Goal: Complete application form: Complete application form

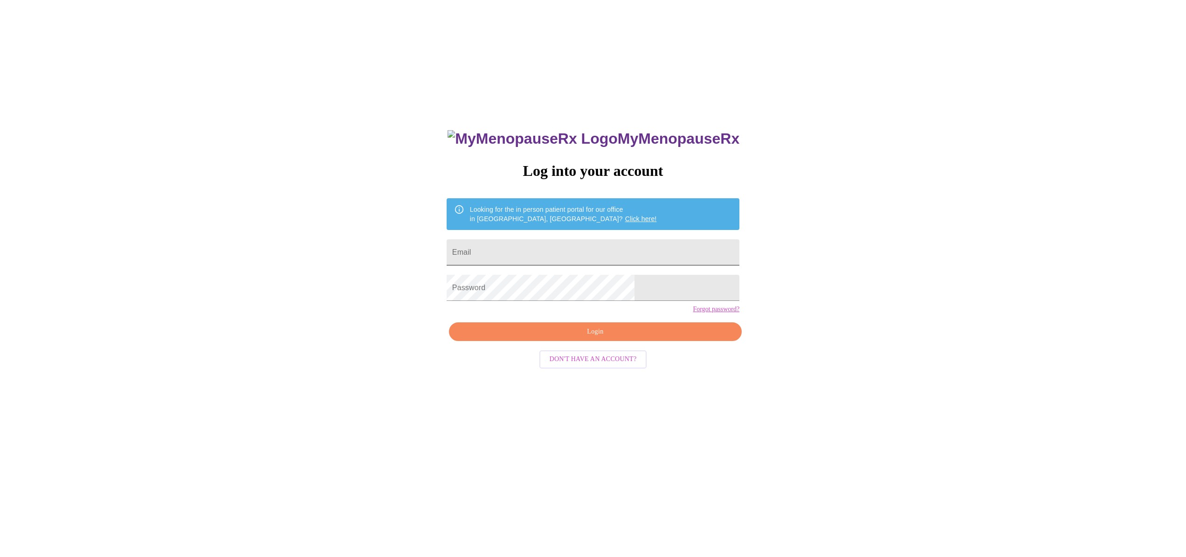
click at [516, 253] on input "Email" at bounding box center [593, 252] width 293 height 26
type input "[PERSON_NAME][EMAIL_ADDRESS][DOMAIN_NAME]"
click at [574, 338] on span "Login" at bounding box center [595, 332] width 271 height 12
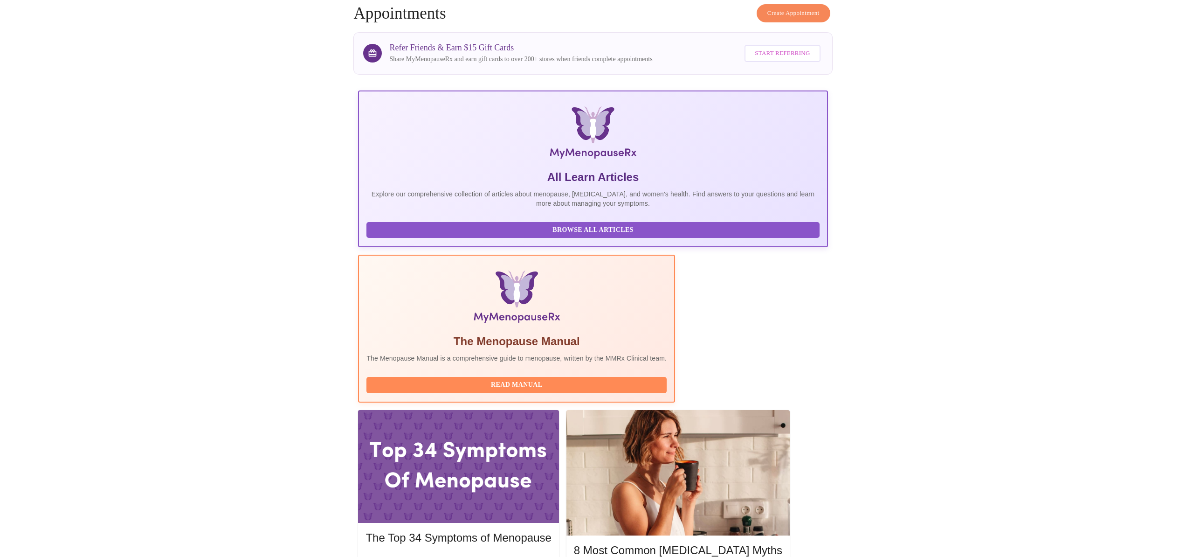
scroll to position [46, 0]
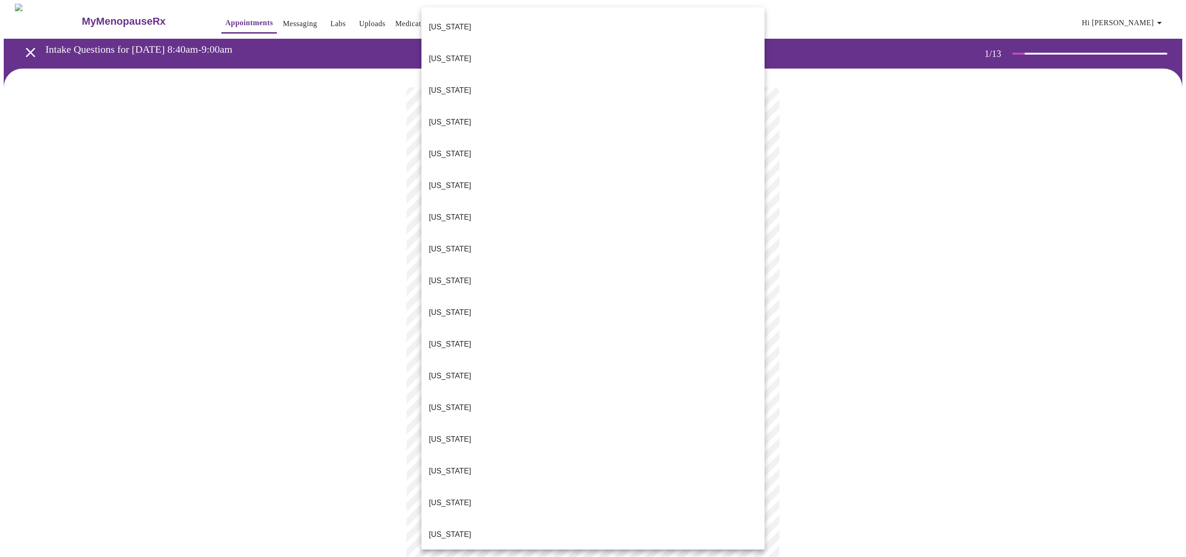
click at [755, 203] on body "MyMenopauseRx Appointments Messaging Labs Uploads Medications Community Refer a…" at bounding box center [593, 430] width 1179 height 852
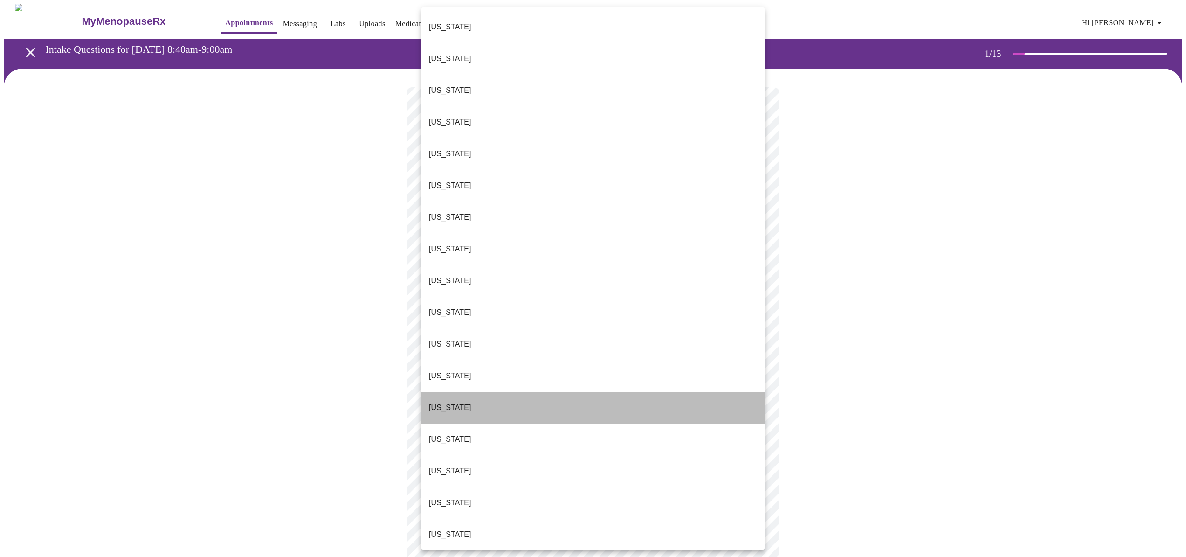
click at [686, 392] on li "[US_STATE]" at bounding box center [593, 408] width 343 height 32
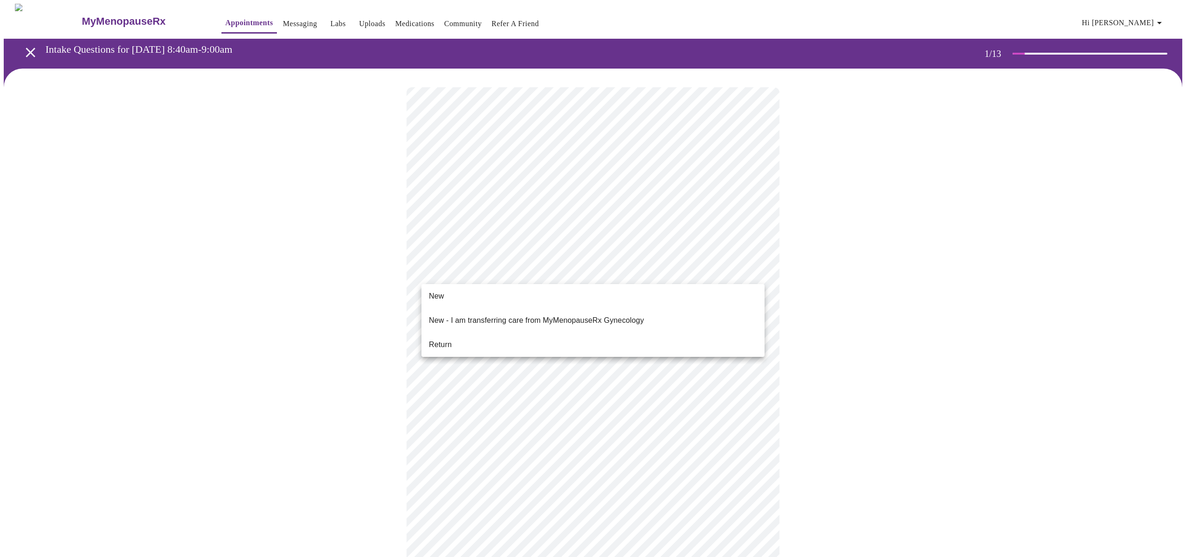
click at [753, 279] on body "MyMenopauseRx Appointments Messaging Labs Uploads Medications Community Refer a…" at bounding box center [593, 427] width 1179 height 846
click at [729, 336] on li "Return" at bounding box center [593, 344] width 343 height 17
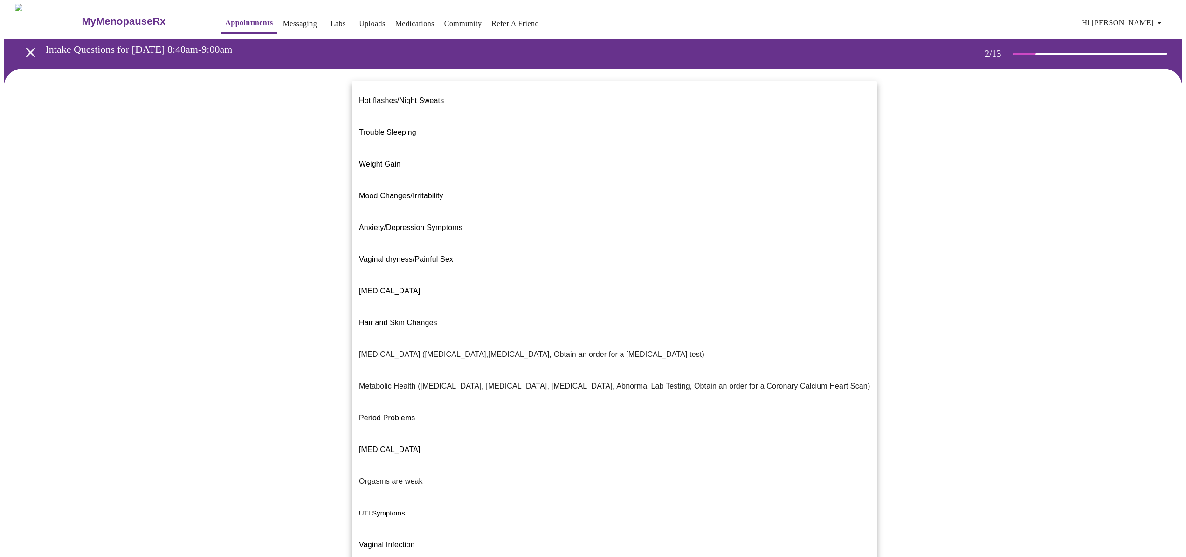
click at [755, 193] on body "MyMenopauseRx Appointments Messaging Labs Uploads Medications Community Refer a…" at bounding box center [593, 284] width 1179 height 561
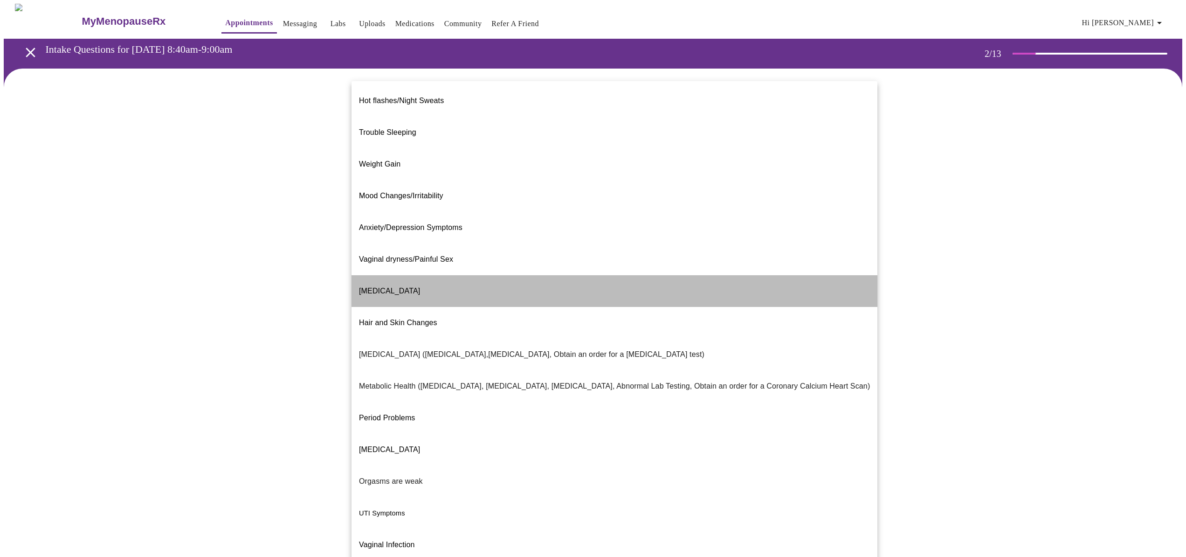
click at [729, 275] on li "[MEDICAL_DATA]" at bounding box center [615, 291] width 526 height 32
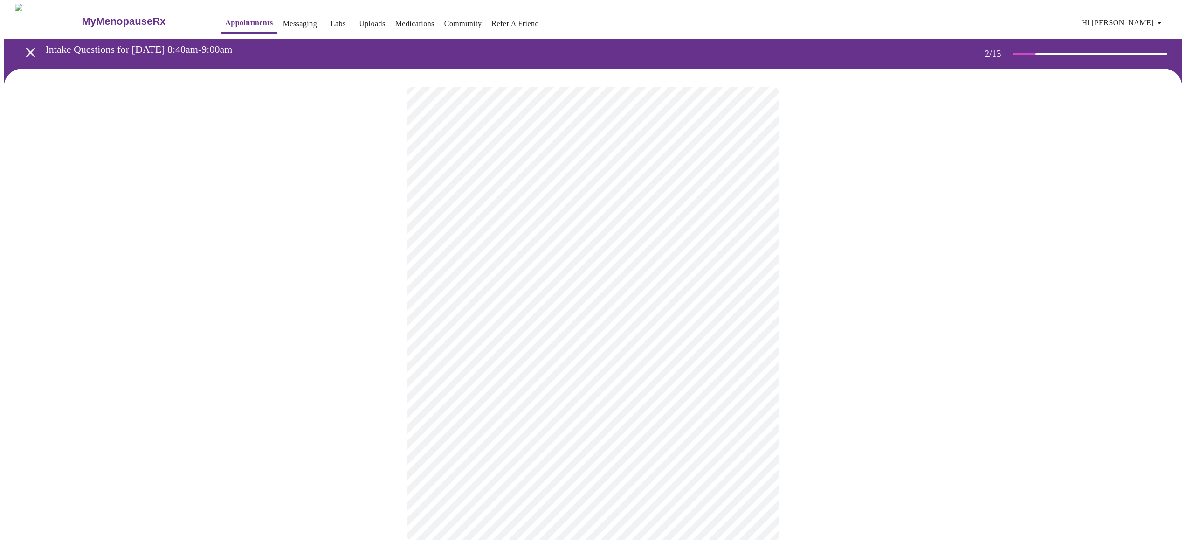
click at [759, 287] on body "MyMenopauseRx Appointments Messaging Labs Uploads Medications Community Refer a…" at bounding box center [593, 281] width 1179 height 555
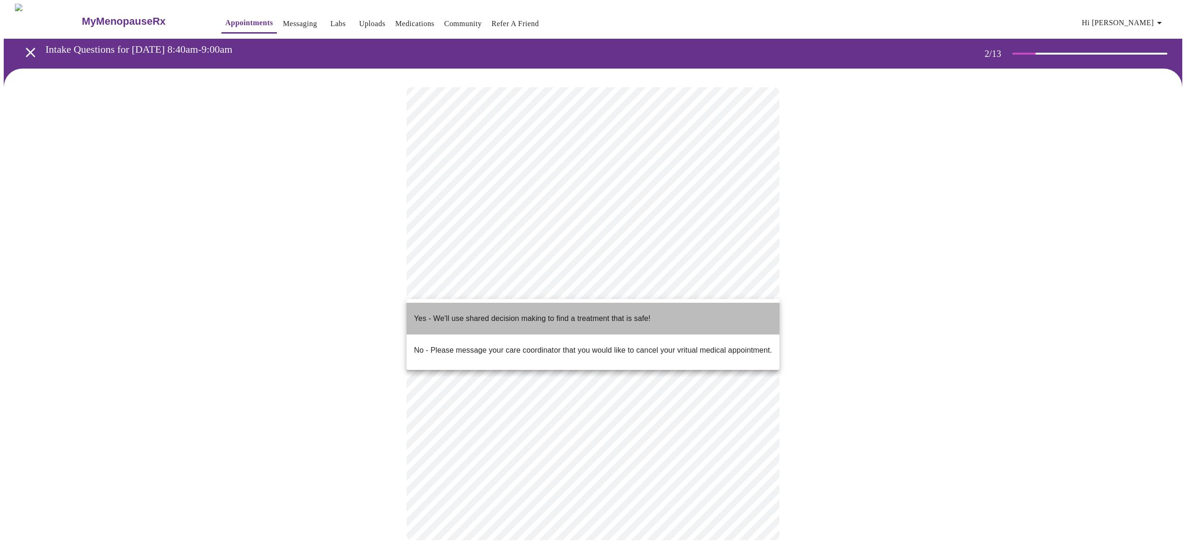
click at [732, 312] on li "Yes - We'll use shared decision making to find a treatment that is safe!" at bounding box center [593, 319] width 373 height 32
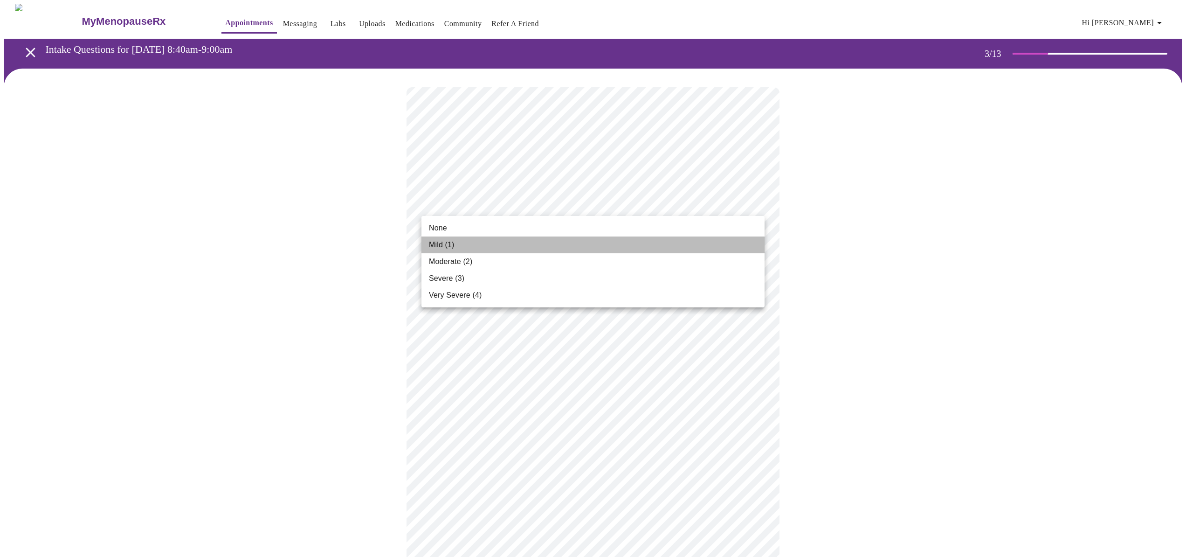
click at [752, 239] on li "Mild (1)" at bounding box center [593, 244] width 343 height 17
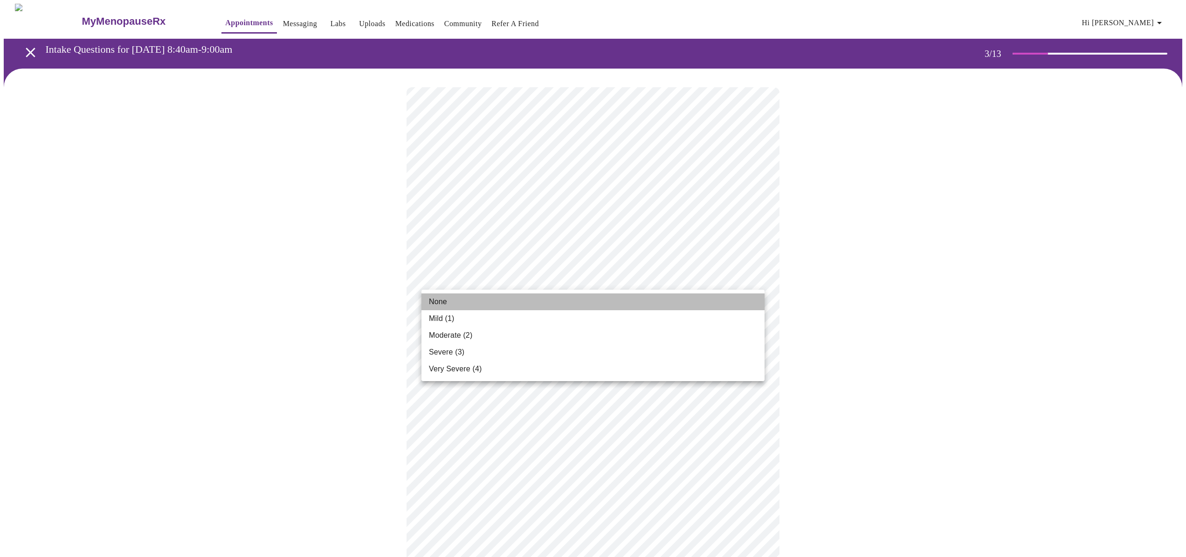
click at [742, 305] on li "None" at bounding box center [593, 301] width 343 height 17
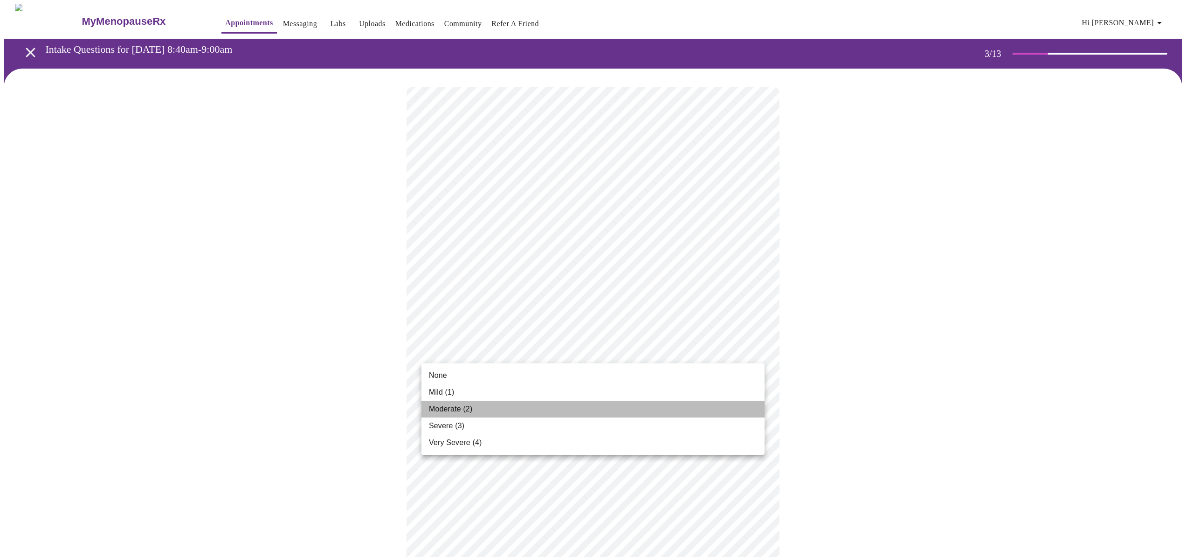
click at [745, 410] on li "Moderate (2)" at bounding box center [593, 409] width 343 height 17
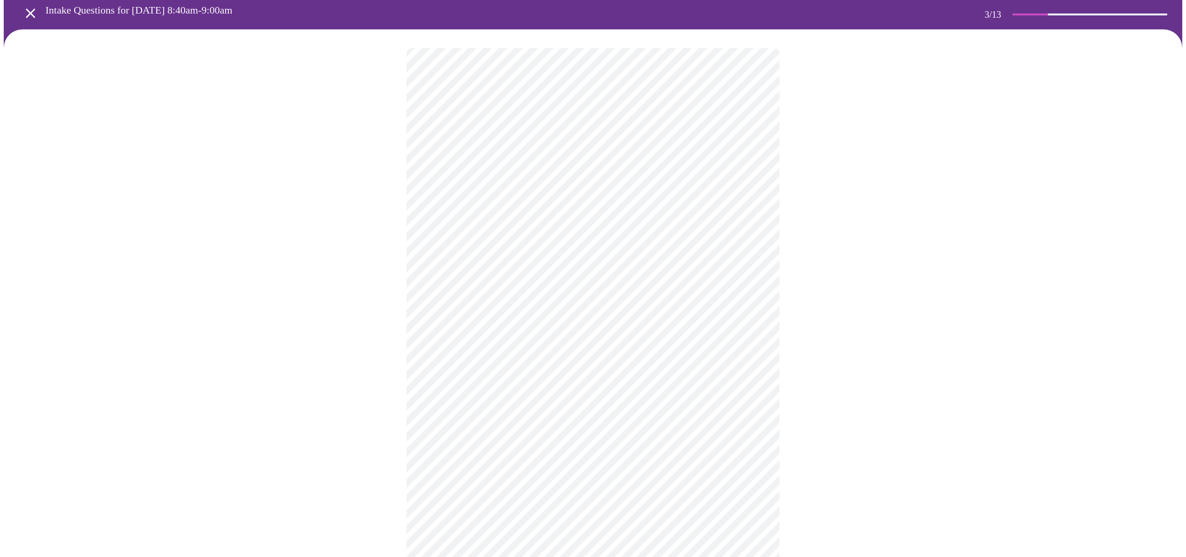
scroll to position [42, 0]
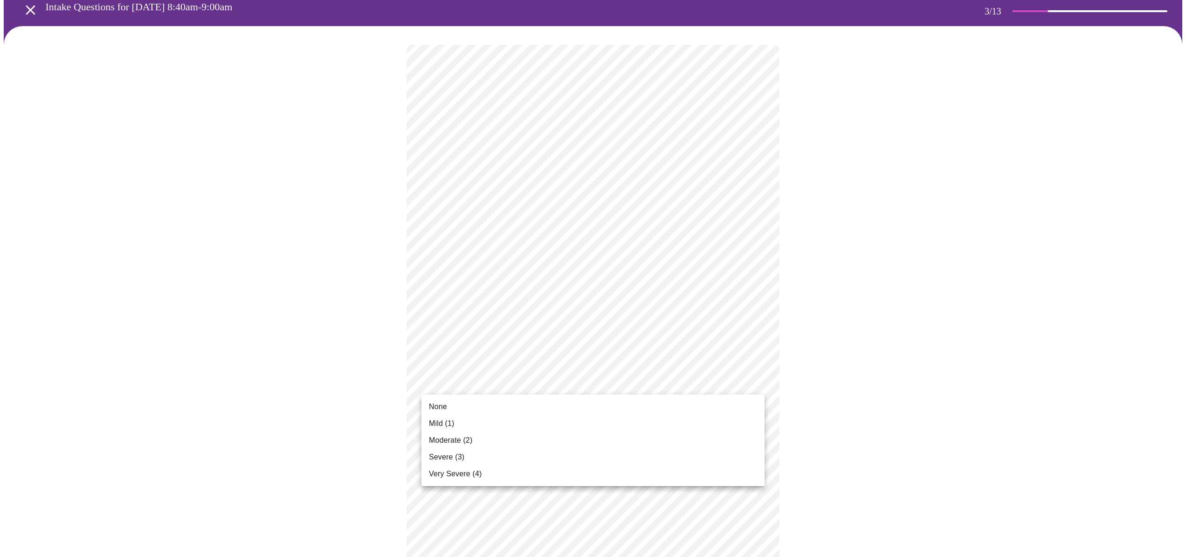
click at [758, 381] on body "MyMenopauseRx Appointments Messaging Labs Uploads Medications Community Refer a…" at bounding box center [593, 561] width 1179 height 1201
click at [749, 423] on li "Mild (1)" at bounding box center [593, 423] width 343 height 17
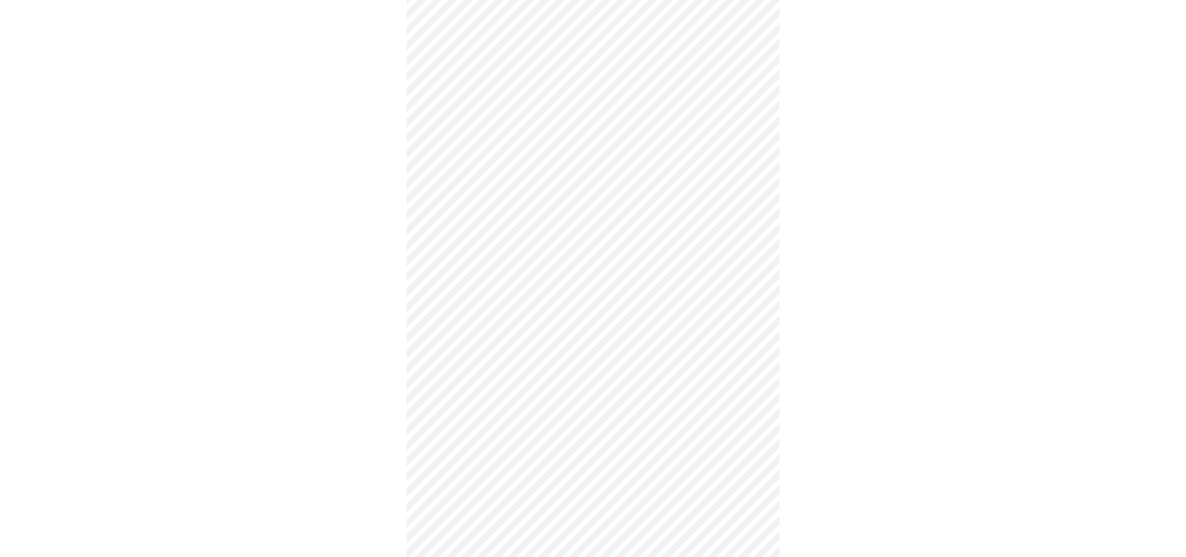
scroll to position [125, 0]
click at [757, 359] on body "MyMenopauseRx Appointments Messaging Labs Uploads Medications Community Refer a…" at bounding box center [593, 472] width 1179 height 1188
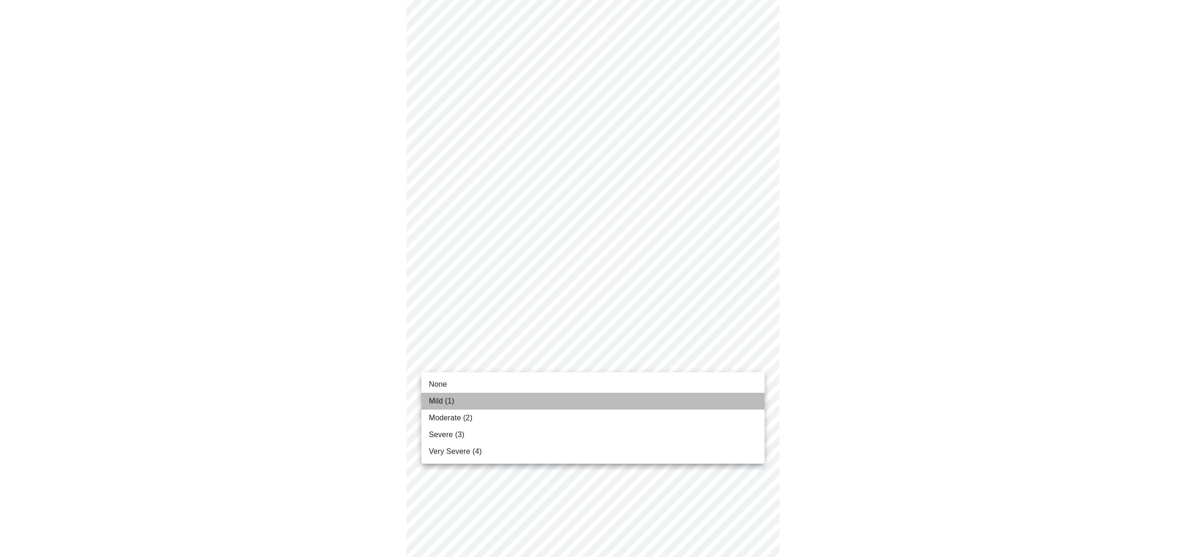
click at [753, 400] on li "Mild (1)" at bounding box center [593, 401] width 343 height 17
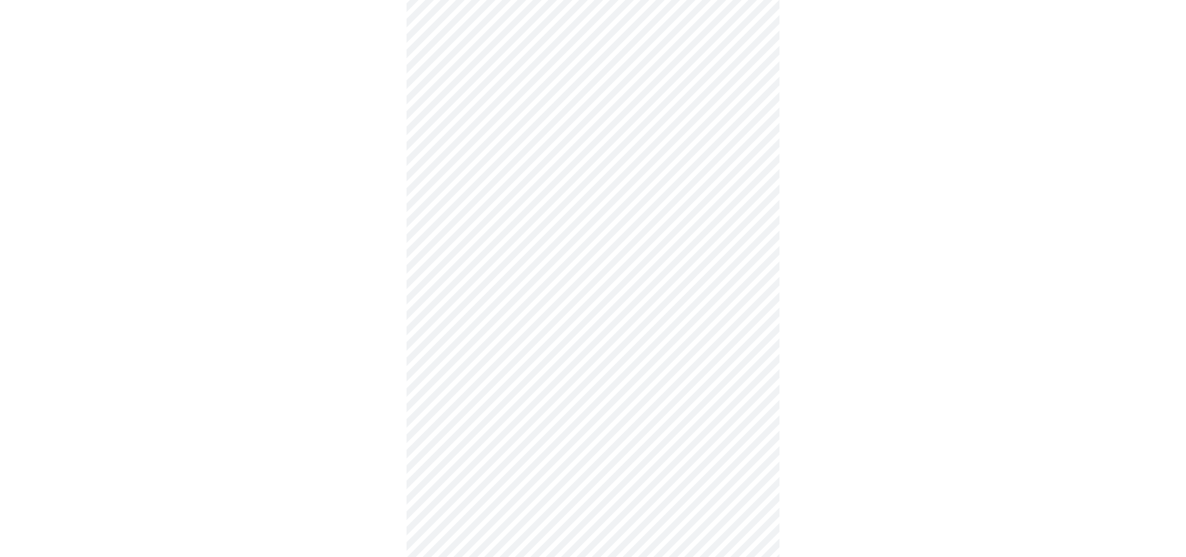
scroll to position [239, 0]
click at [756, 393] on body "MyMenopauseRx Appointments Messaging Labs Uploads Medications Community Refer a…" at bounding box center [593, 351] width 1179 height 1175
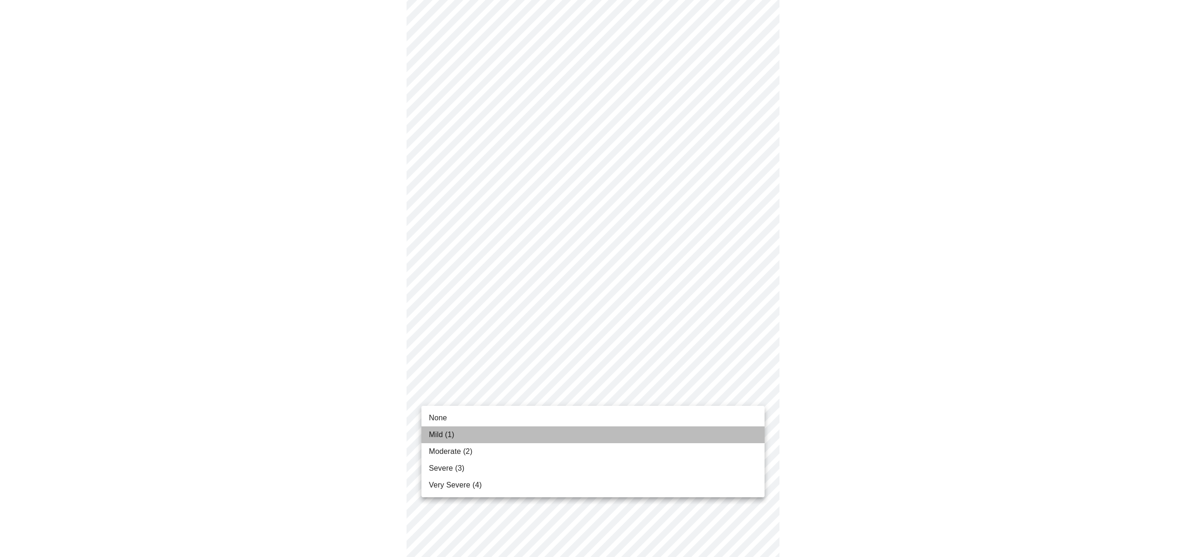
click at [748, 431] on li "Mild (1)" at bounding box center [593, 434] width 343 height 17
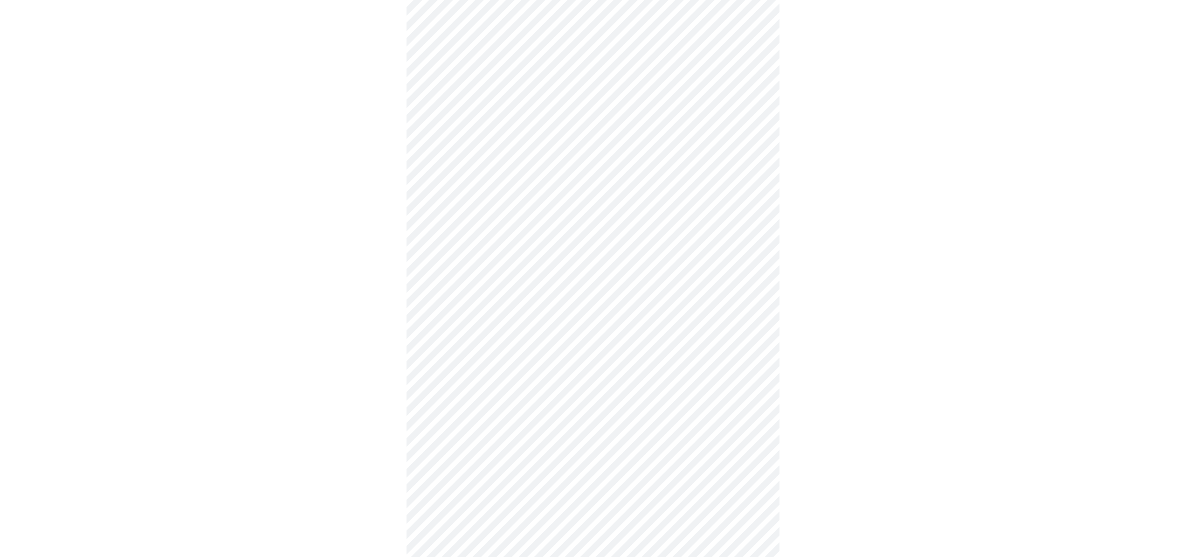
scroll to position [340, 0]
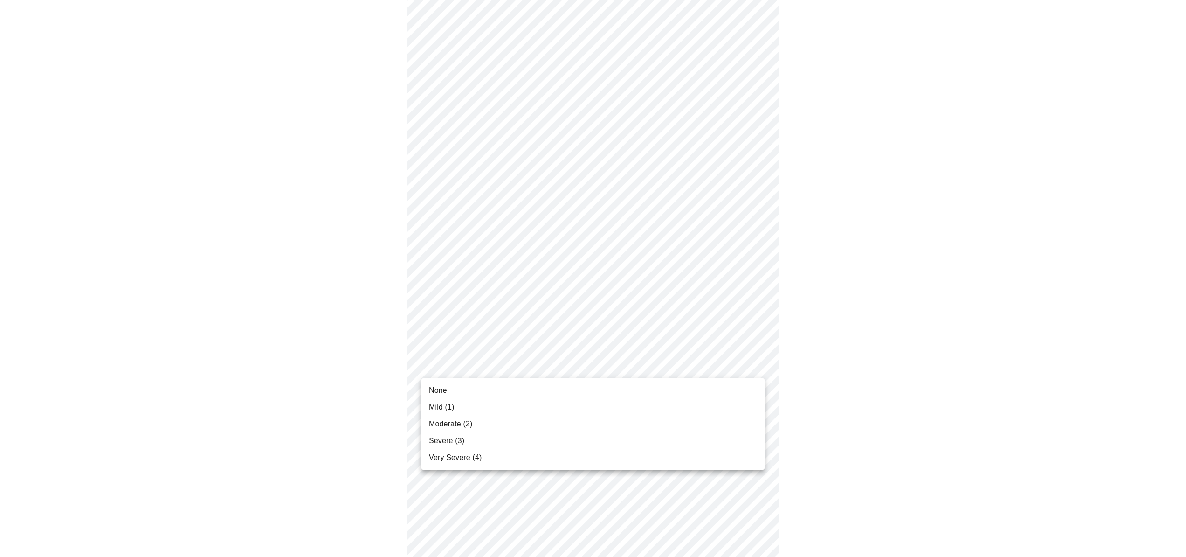
click at [757, 366] on body "MyMenopauseRx Appointments Messaging Labs Uploads Medications Community Refer a…" at bounding box center [593, 244] width 1179 height 1162
click at [741, 427] on li "Moderate (2)" at bounding box center [593, 424] width 343 height 17
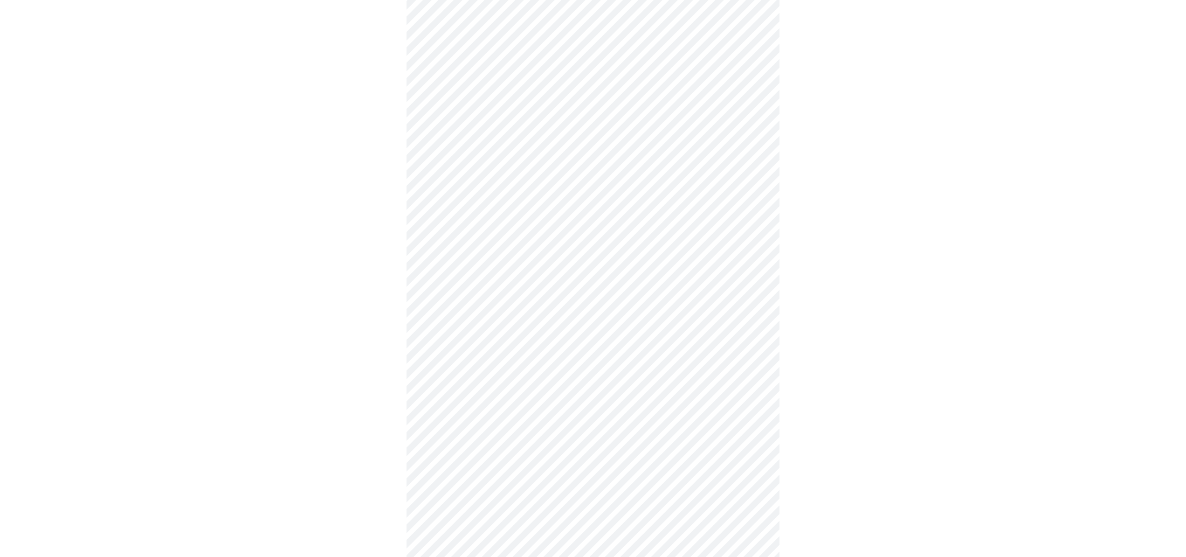
scroll to position [367, 0]
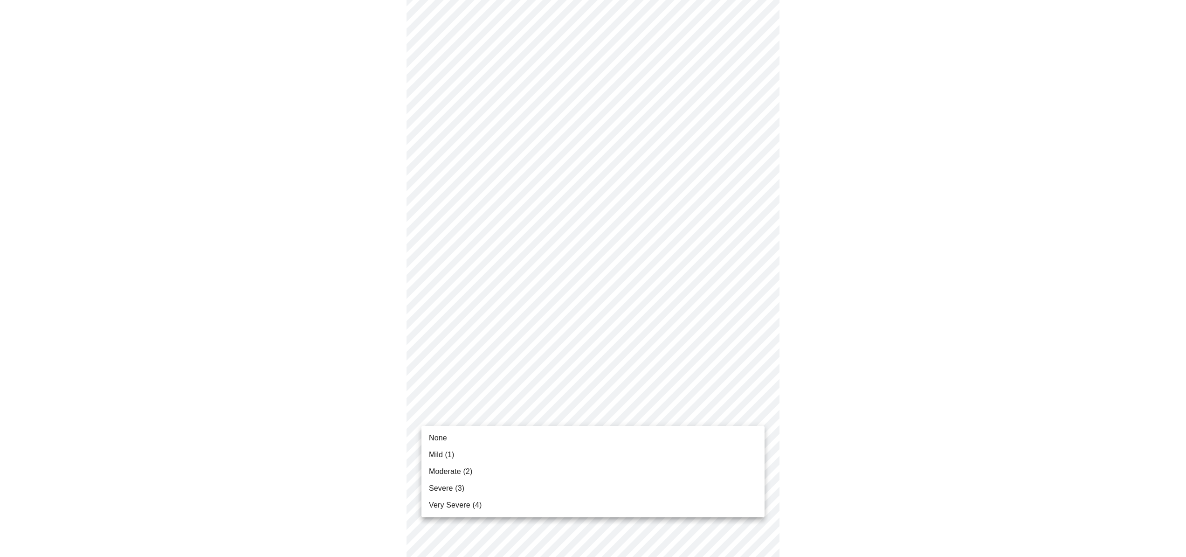
click at [756, 412] on body "MyMenopauseRx Appointments Messaging Labs Uploads Medications Community Refer a…" at bounding box center [593, 211] width 1179 height 1149
click at [743, 453] on li "Mild (1)" at bounding box center [593, 454] width 343 height 17
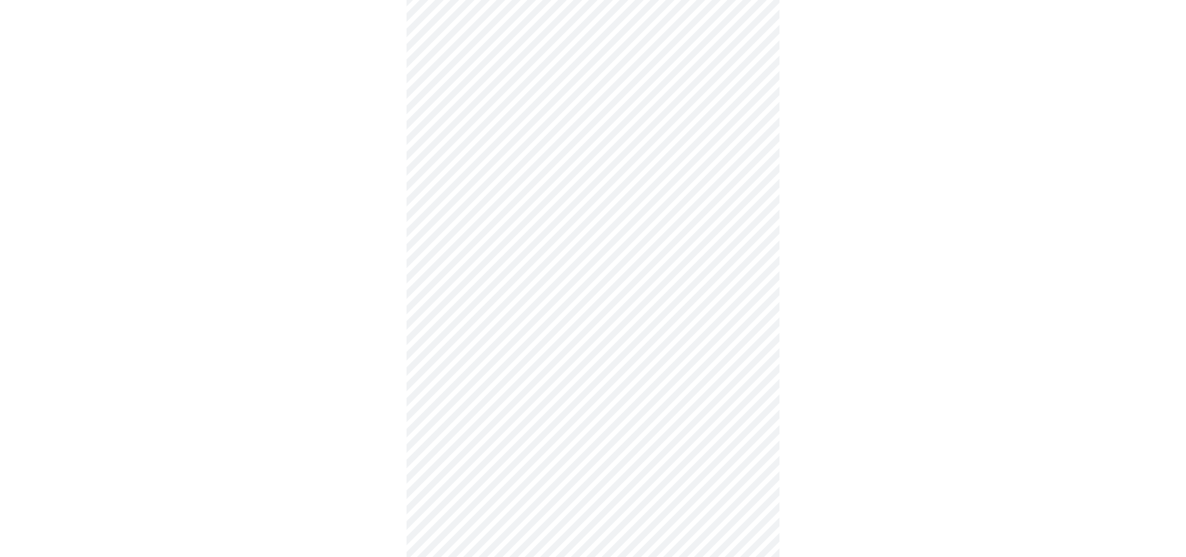
scroll to position [436, 0]
click at [758, 418] on body "MyMenopauseRx Appointments Messaging Labs Uploads Medications Community Refer a…" at bounding box center [593, 136] width 1179 height 1136
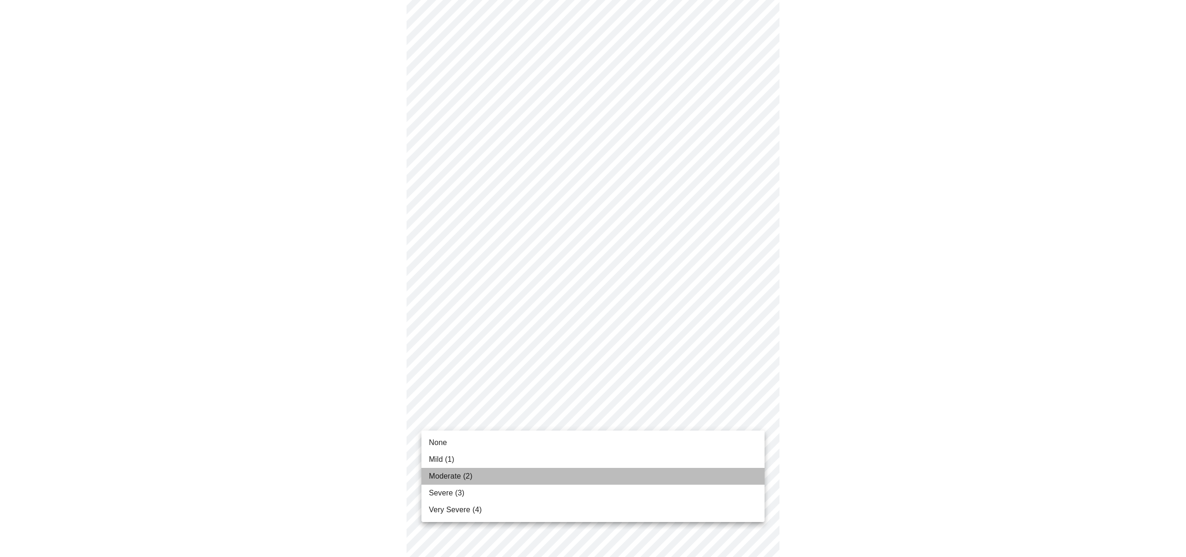
click at [735, 472] on li "Moderate (2)" at bounding box center [593, 476] width 343 height 17
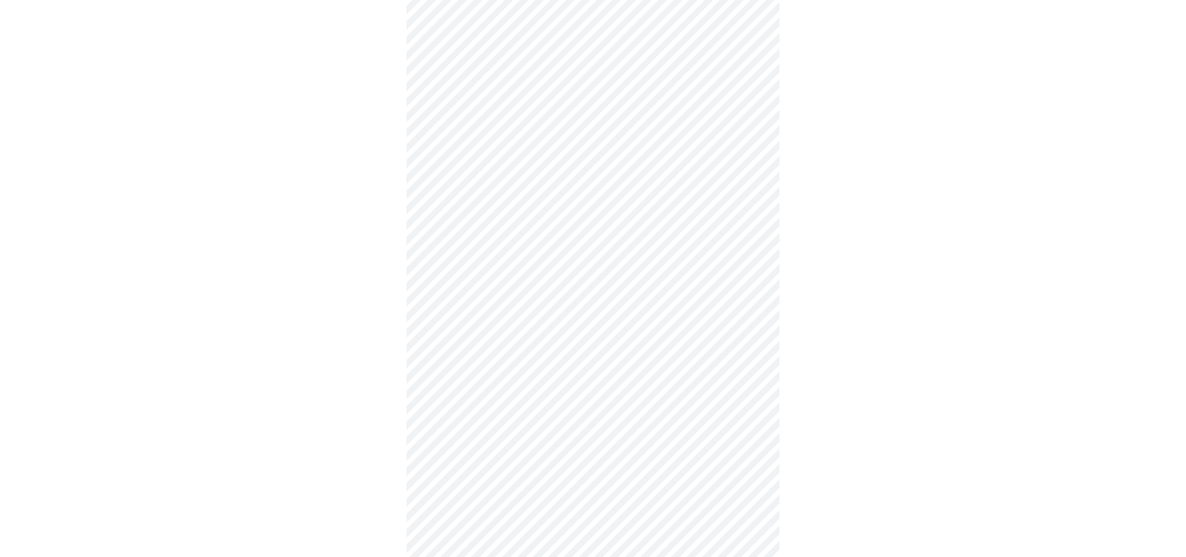
click at [757, 418] on body "MyMenopauseRx Appointments Messaging Labs Uploads Medications Community Refer a…" at bounding box center [593, 129] width 1179 height 1123
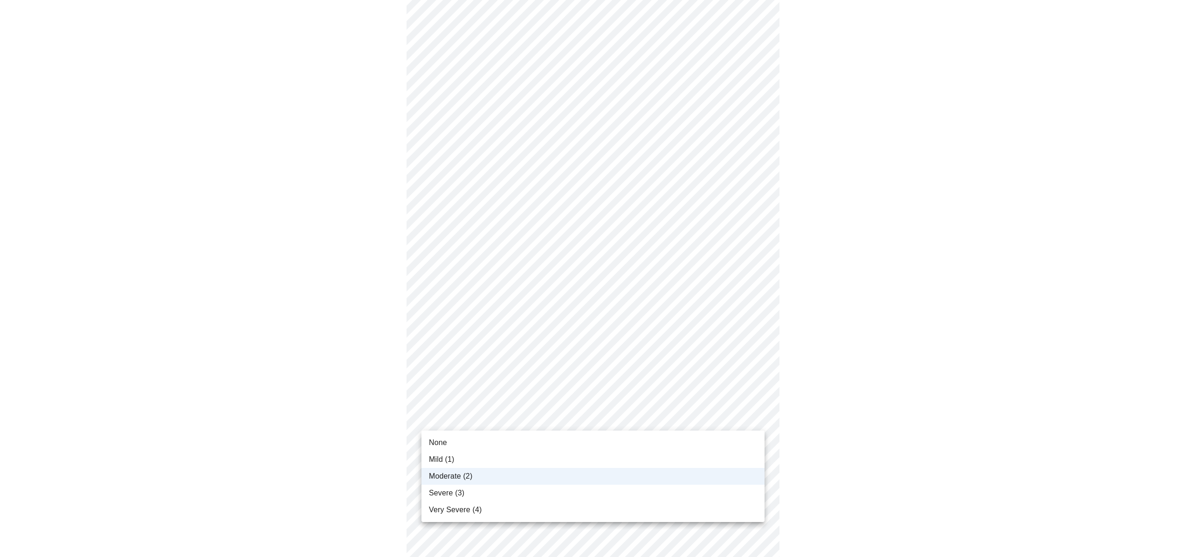
click at [742, 456] on li "Mild (1)" at bounding box center [593, 459] width 343 height 17
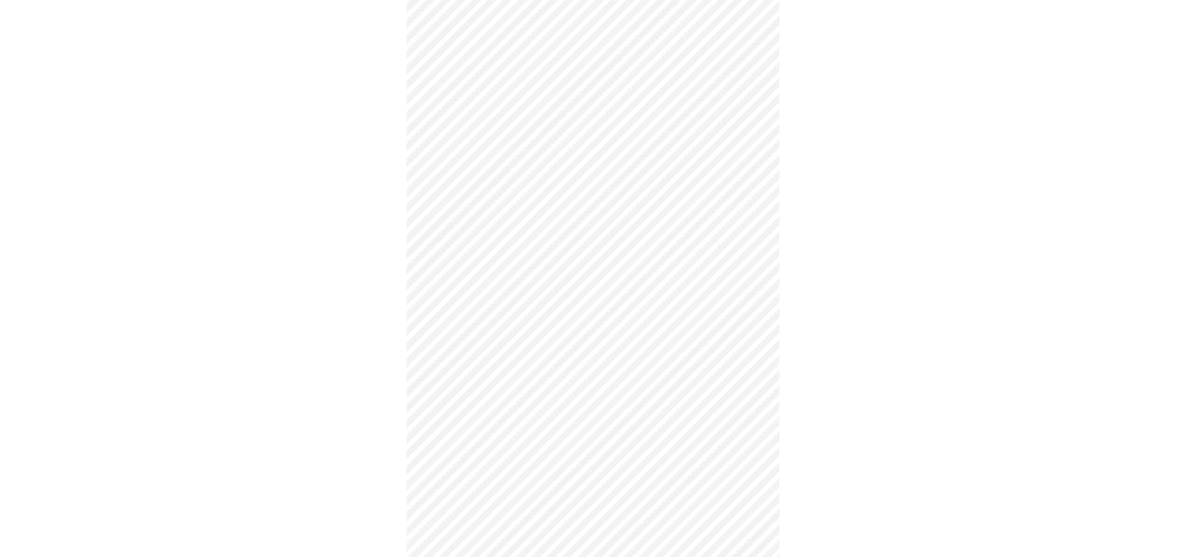
scroll to position [531, 0]
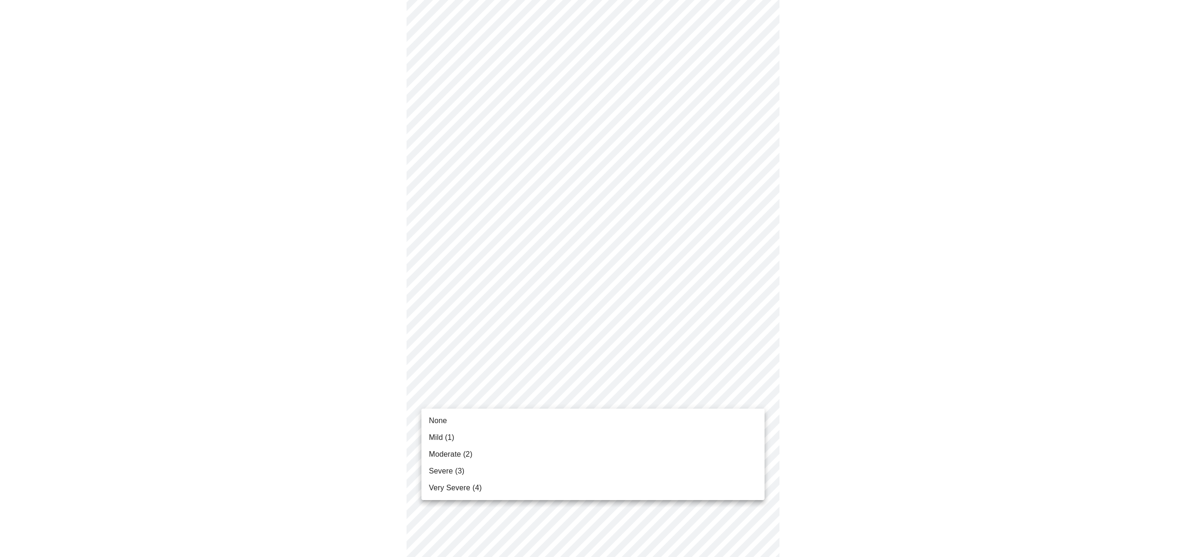
click at [759, 397] on body "MyMenopauseRx Appointments Messaging Labs Uploads Medications Community Refer a…" at bounding box center [593, 34] width 1179 height 1123
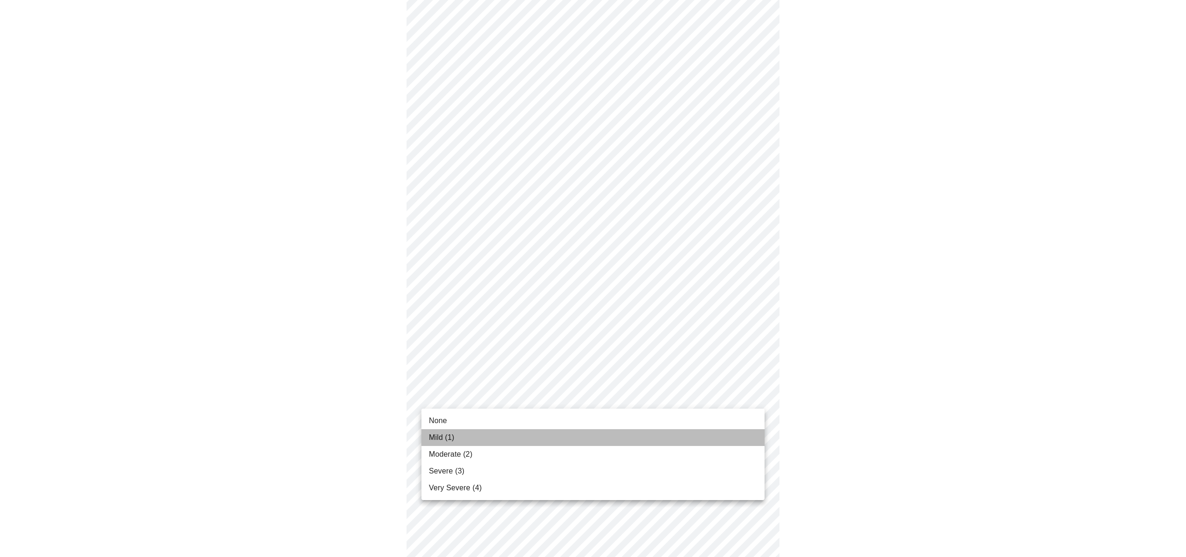
click at [752, 434] on li "Mild (1)" at bounding box center [593, 437] width 343 height 17
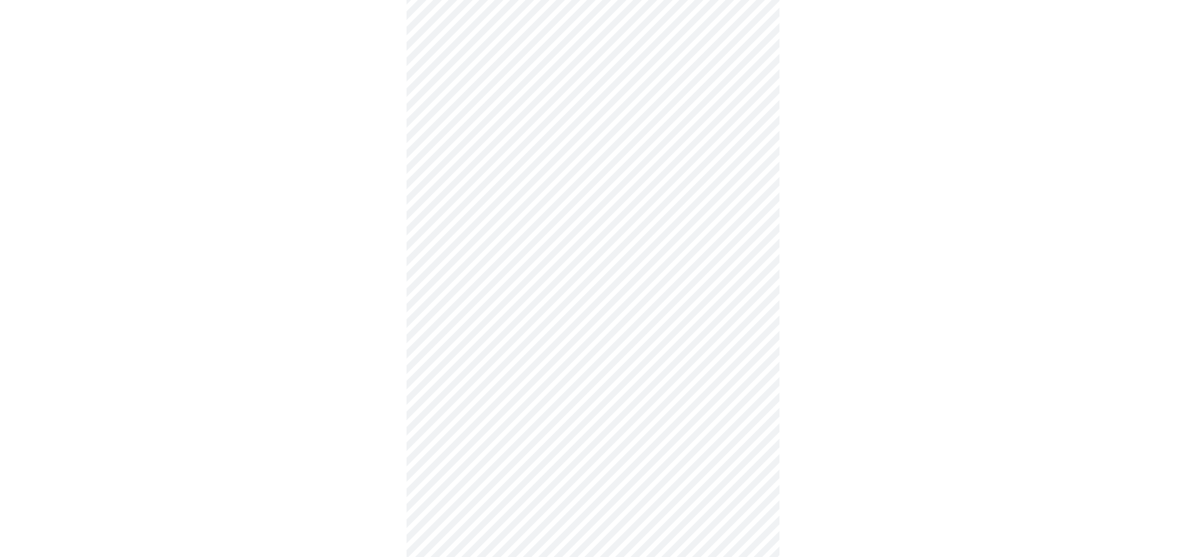
scroll to position [184, 0]
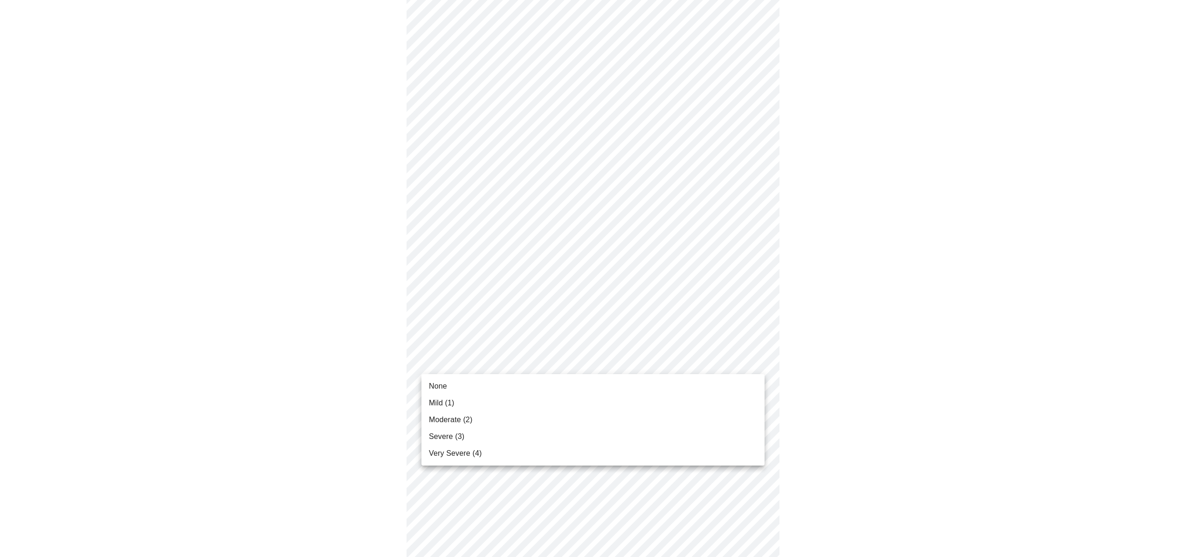
click at [758, 363] on body "MyMenopauseRx Appointments Messaging Labs Uploads Medications Community Refer a…" at bounding box center [593, 375] width 1179 height 1110
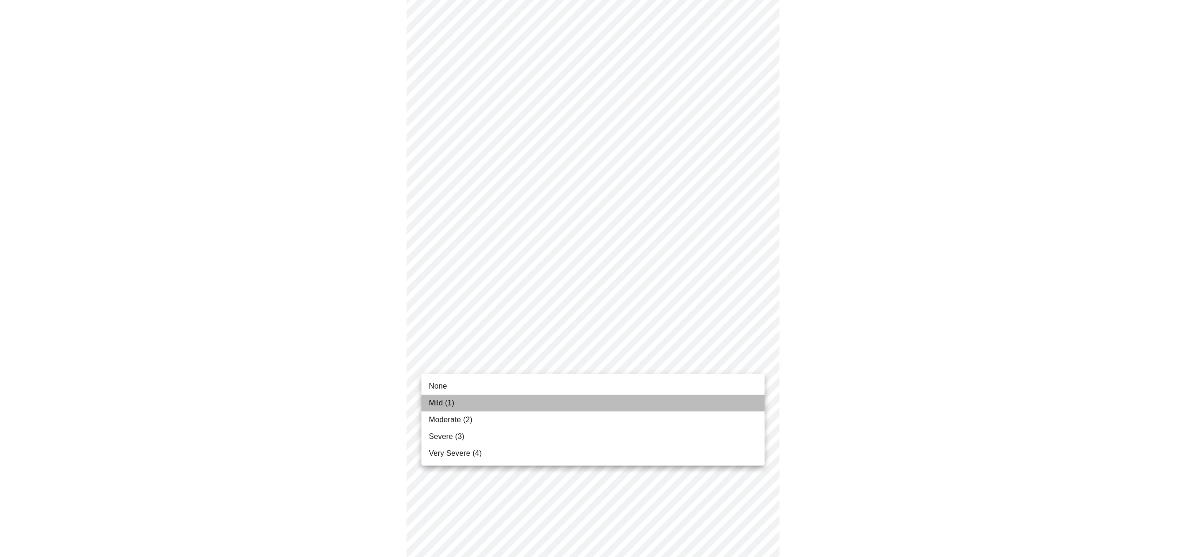
click at [739, 399] on li "Mild (1)" at bounding box center [593, 403] width 343 height 17
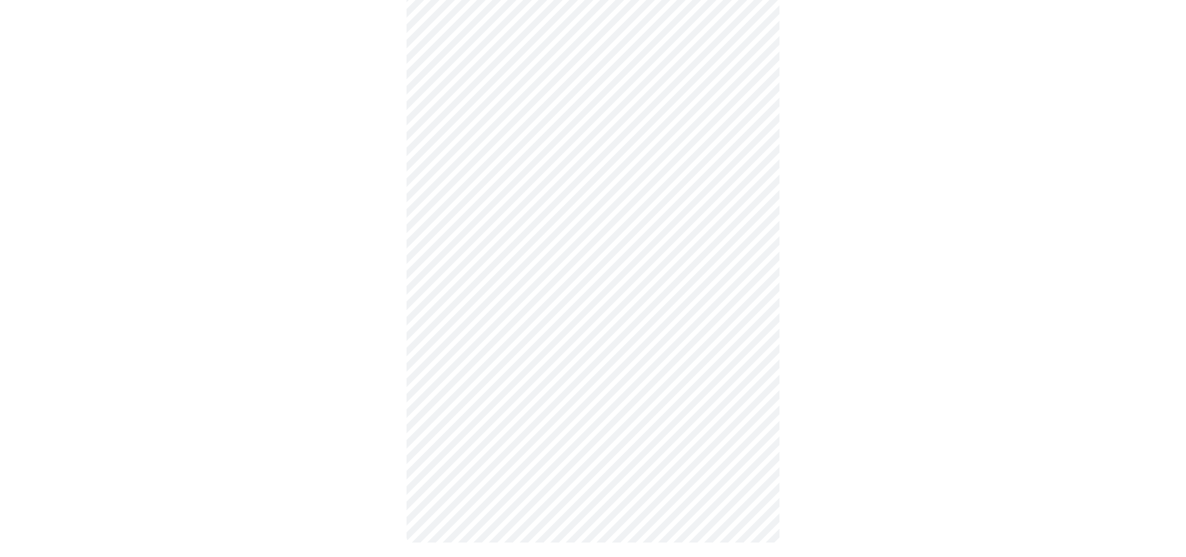
scroll to position [1, 0]
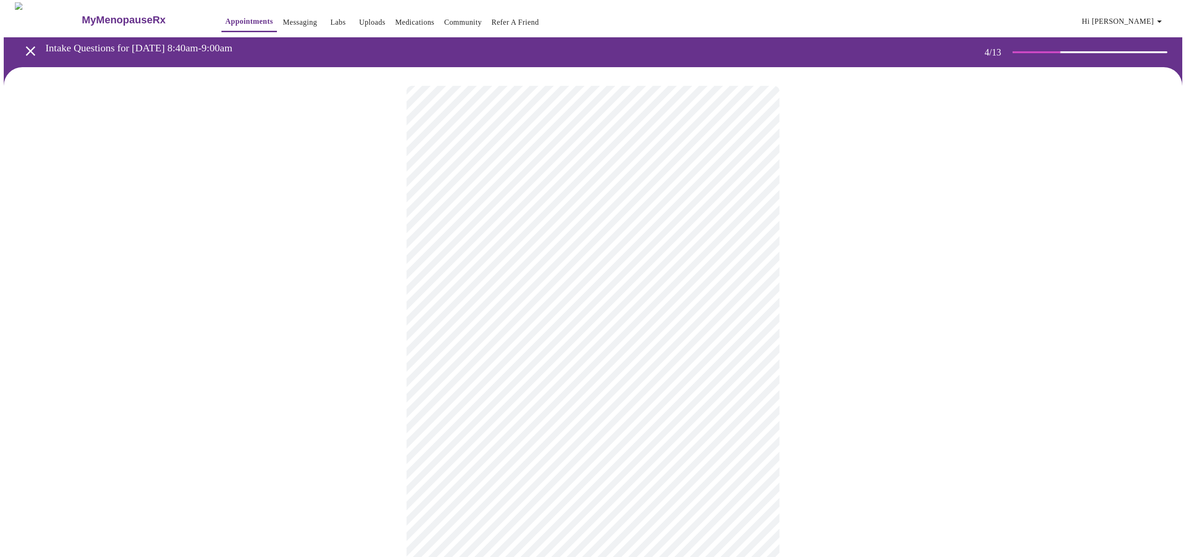
click at [400, 212] on div at bounding box center [593, 495] width 1179 height 856
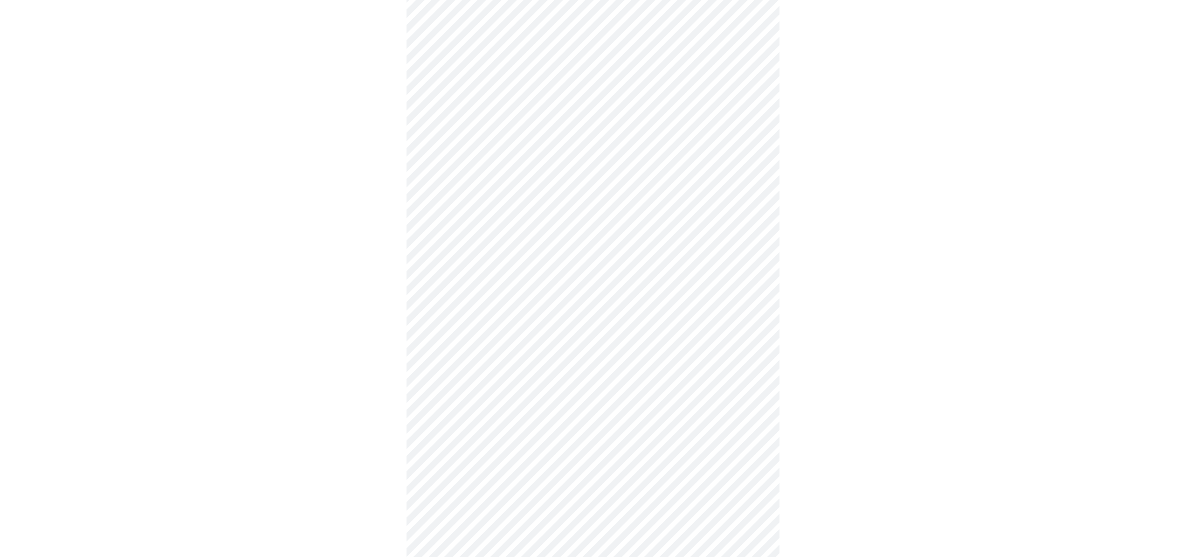
scroll to position [250, 0]
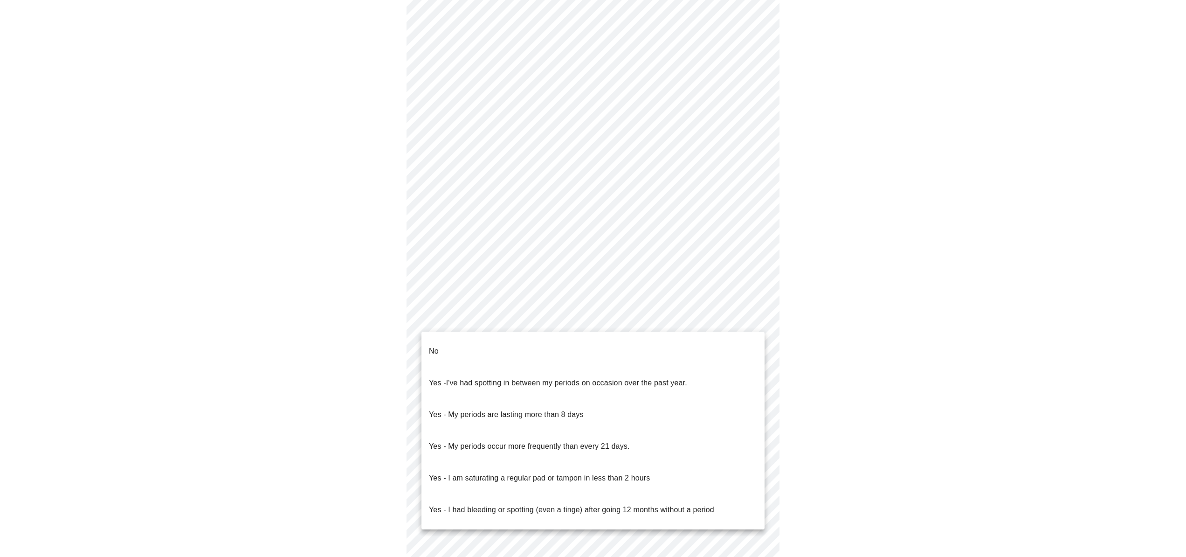
click at [757, 319] on body "MyMenopauseRx Appointments Messaging Labs Uploads Medications Community Refer a…" at bounding box center [593, 214] width 1179 height 921
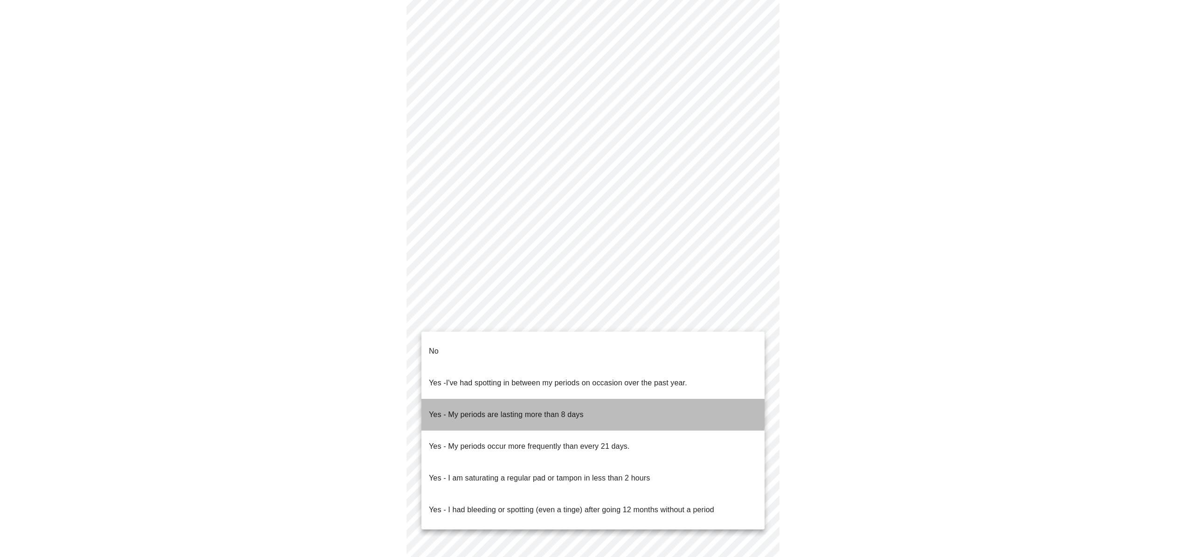
click at [564, 409] on p "Yes - My periods are lasting more than 8 days" at bounding box center [506, 414] width 155 height 11
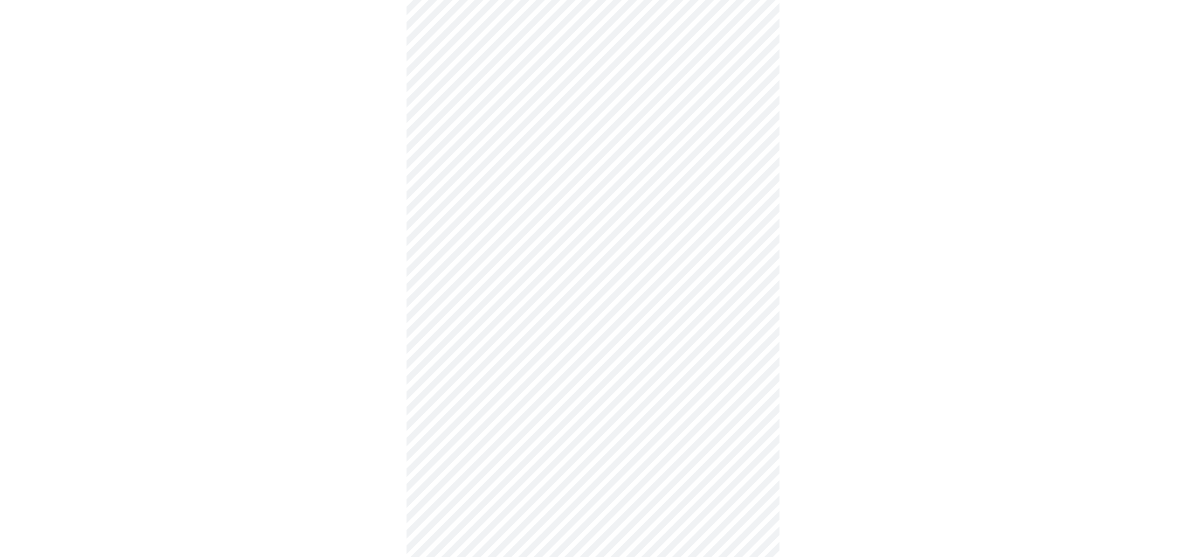
click at [755, 385] on body "MyMenopauseRx Appointments Messaging Labs Uploads Medications Community Refer a…" at bounding box center [593, 211] width 1179 height 915
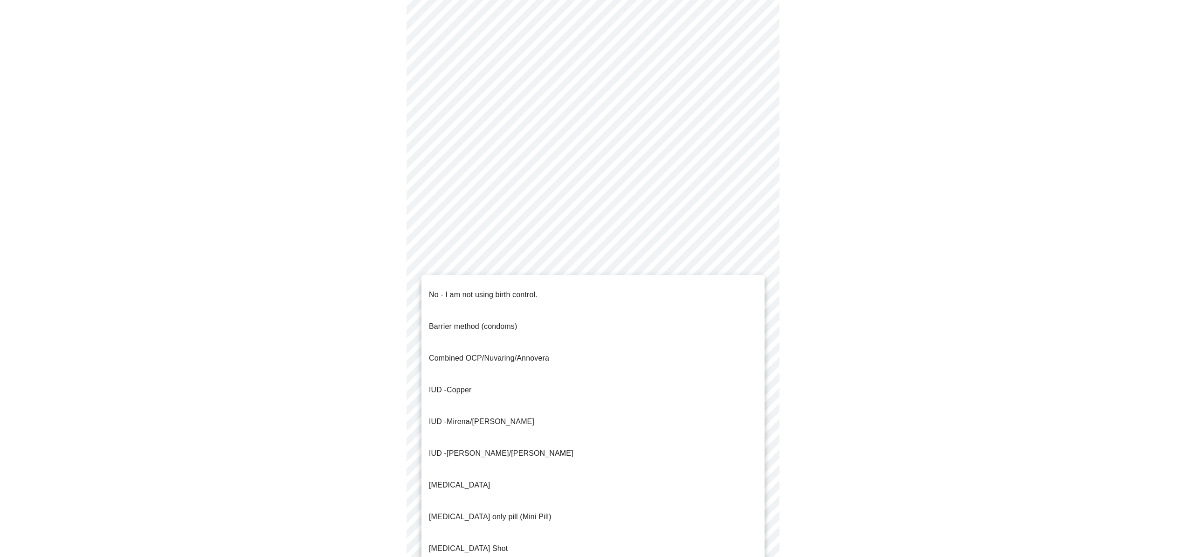
click at [647, 291] on li "No - I am not using birth control." at bounding box center [593, 295] width 343 height 32
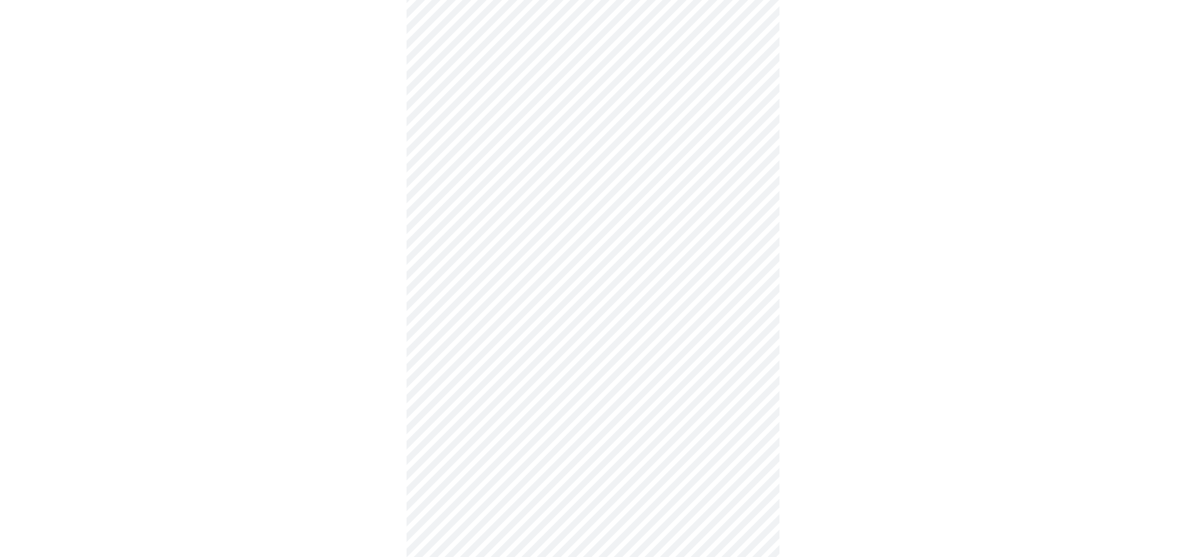
scroll to position [300, 0]
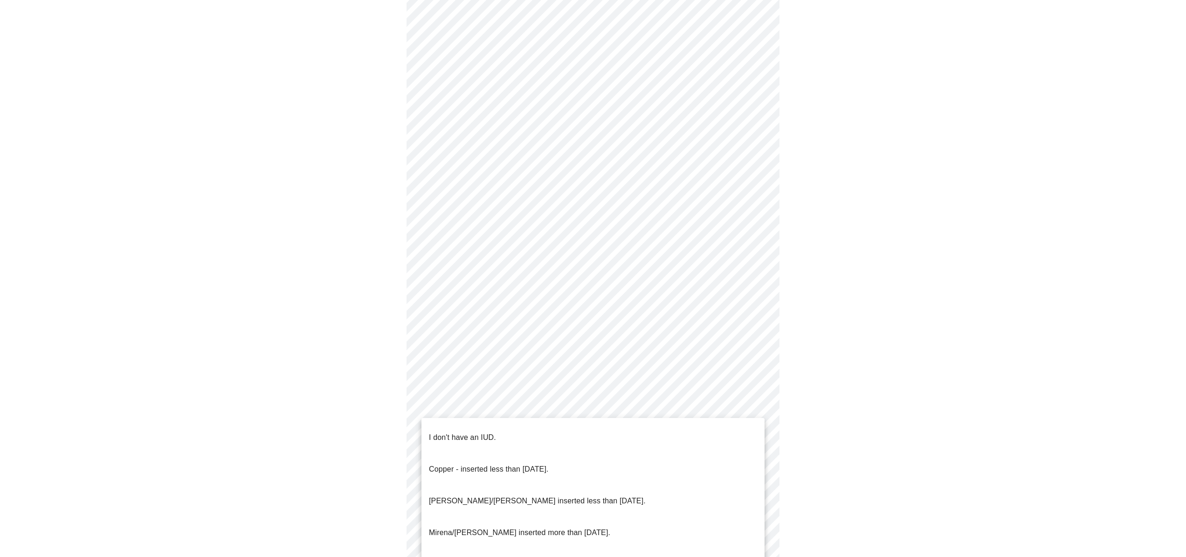
click at [758, 407] on body "MyMenopauseRx Appointments Messaging Labs Uploads Medications Community Refer a…" at bounding box center [593, 158] width 1179 height 909
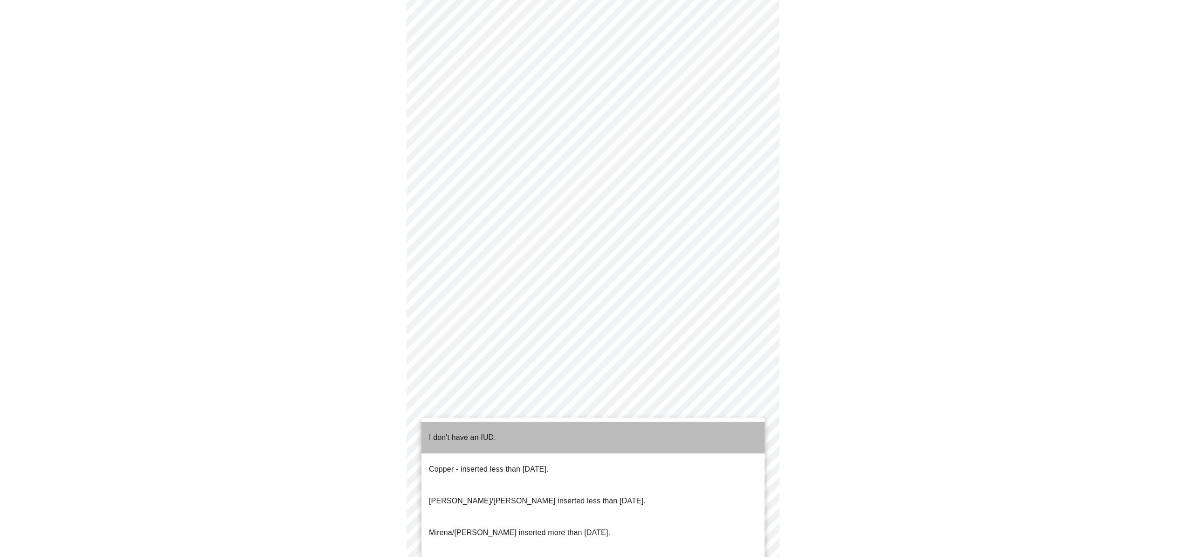
click at [685, 433] on li "I don't have an IUD." at bounding box center [593, 438] width 343 height 32
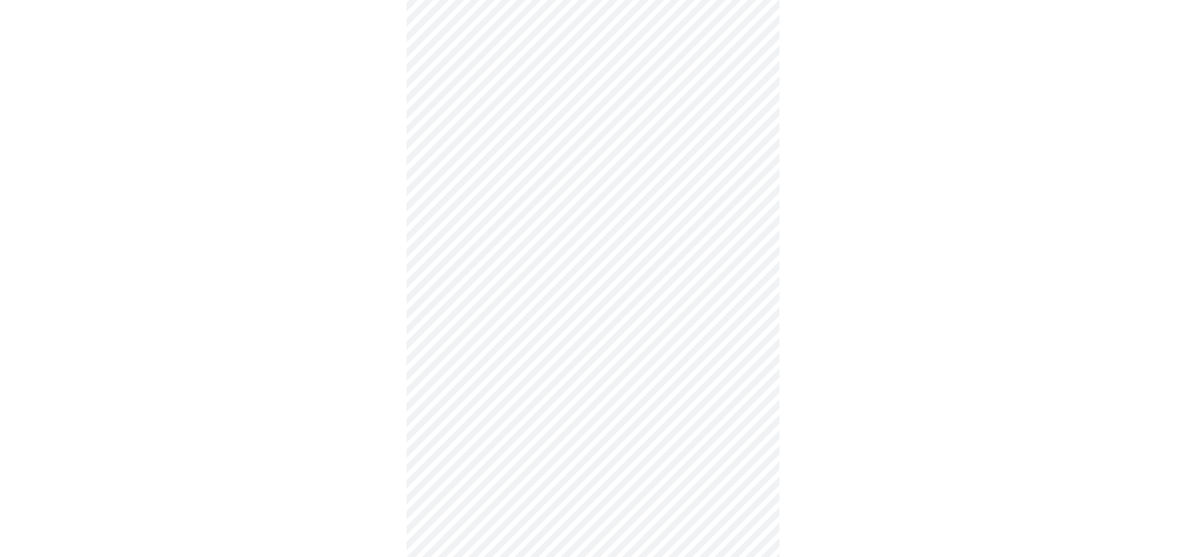
scroll to position [347, 0]
click at [756, 425] on body "MyMenopauseRx Appointments Messaging Labs Uploads Medications Community Refer a…" at bounding box center [593, 109] width 1179 height 904
click at [710, 452] on li "Yes" at bounding box center [593, 459] width 343 height 32
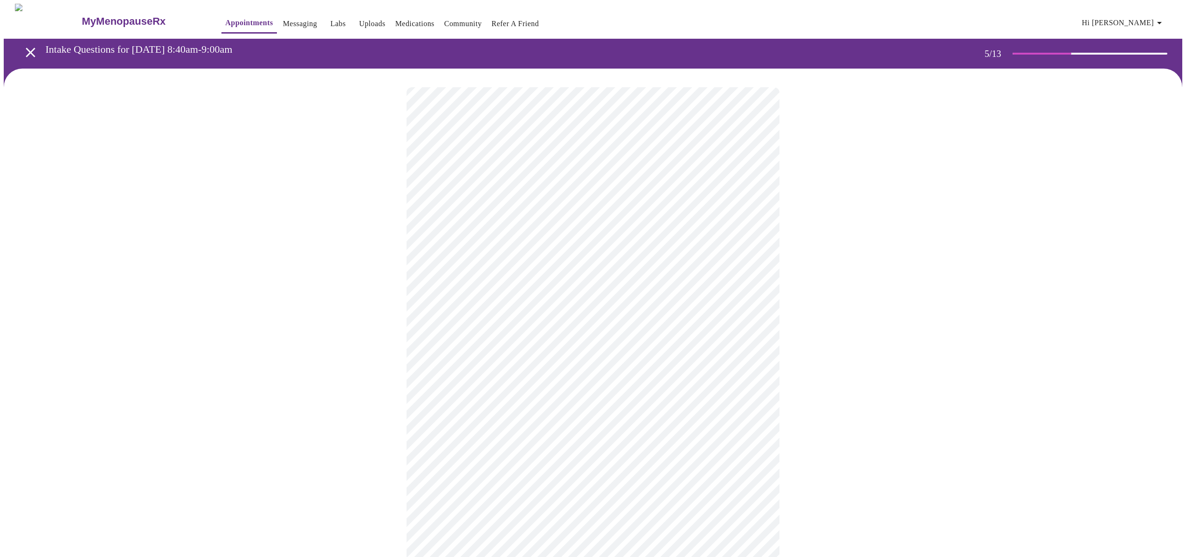
click at [757, 244] on body "MyMenopauseRx Appointments Messaging Labs Uploads Medications Community Refer a…" at bounding box center [593, 348] width 1179 height 689
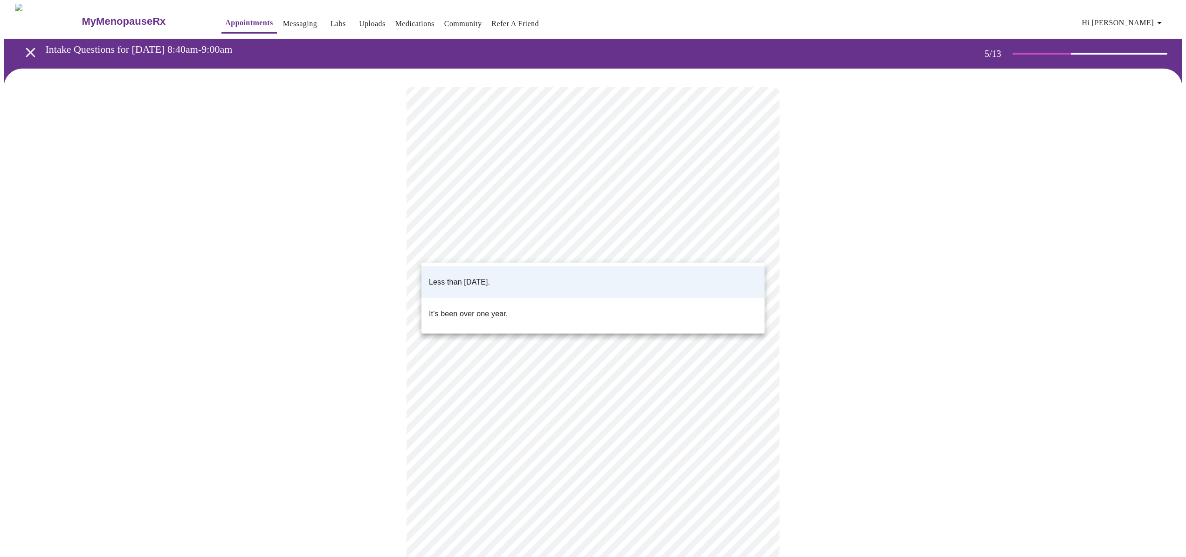
click at [647, 281] on li "Less than [DATE]." at bounding box center [593, 282] width 343 height 32
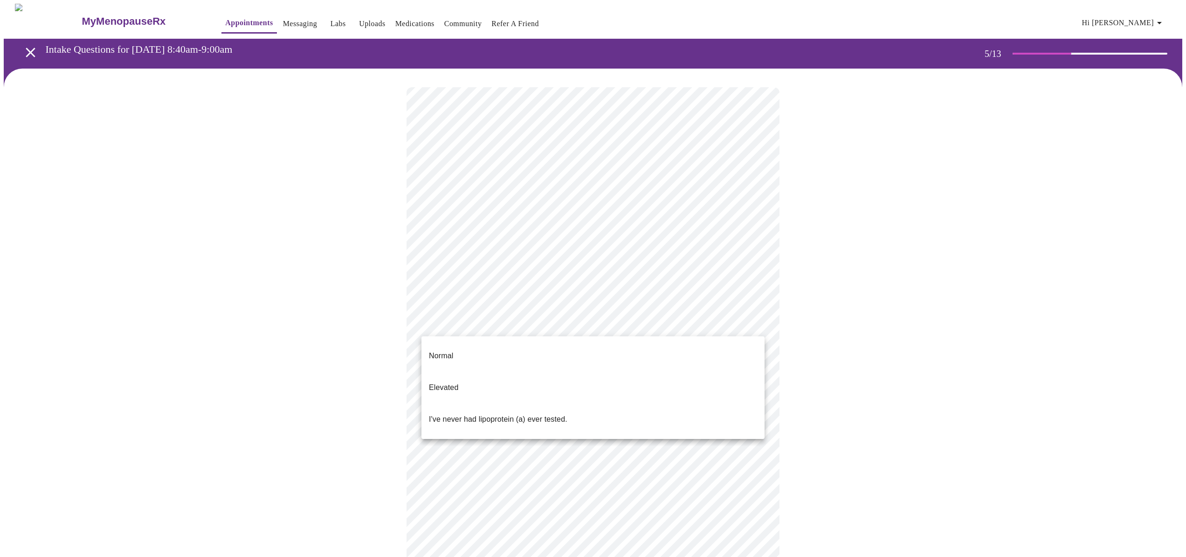
click at [757, 323] on body "MyMenopauseRx Appointments Messaging Labs Uploads Medications Community Refer a…" at bounding box center [593, 348] width 1179 height 689
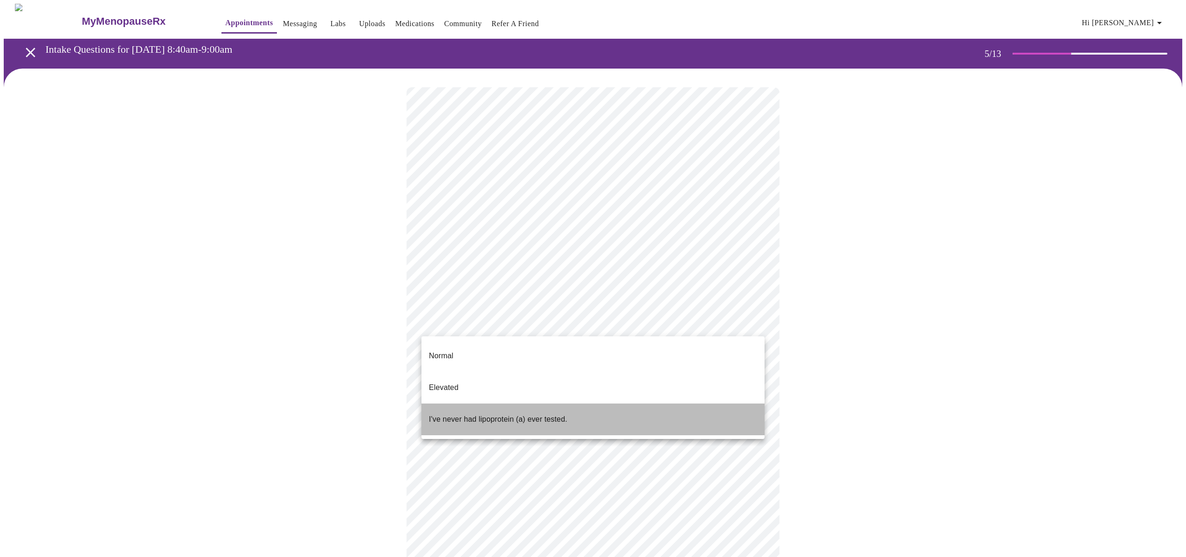
click at [673, 403] on li "I've never had lipoprotein (a) ever tested." at bounding box center [593, 419] width 343 height 32
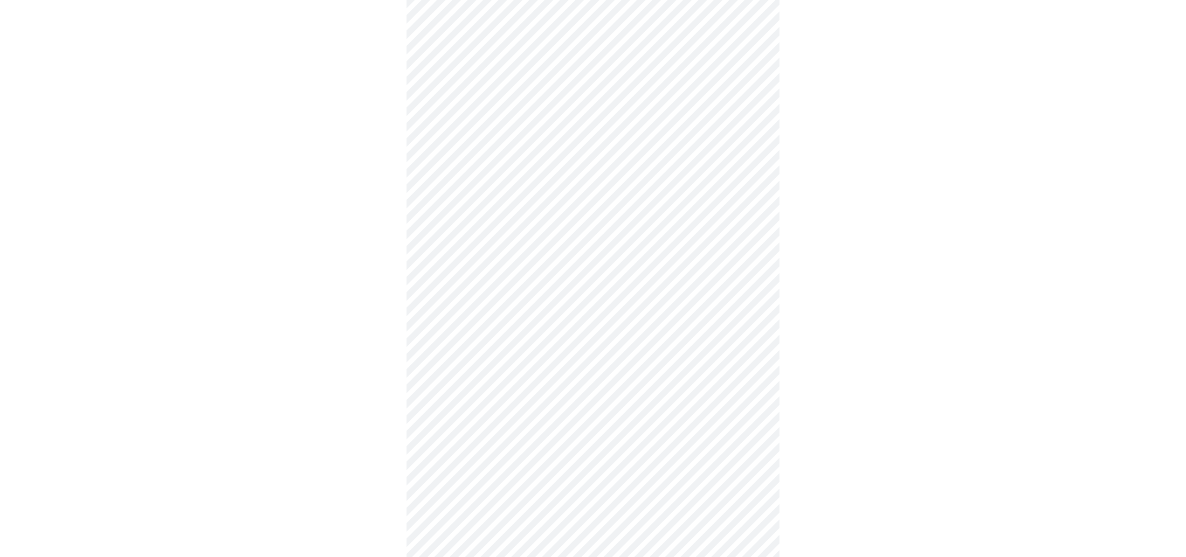
scroll to position [2197, 0]
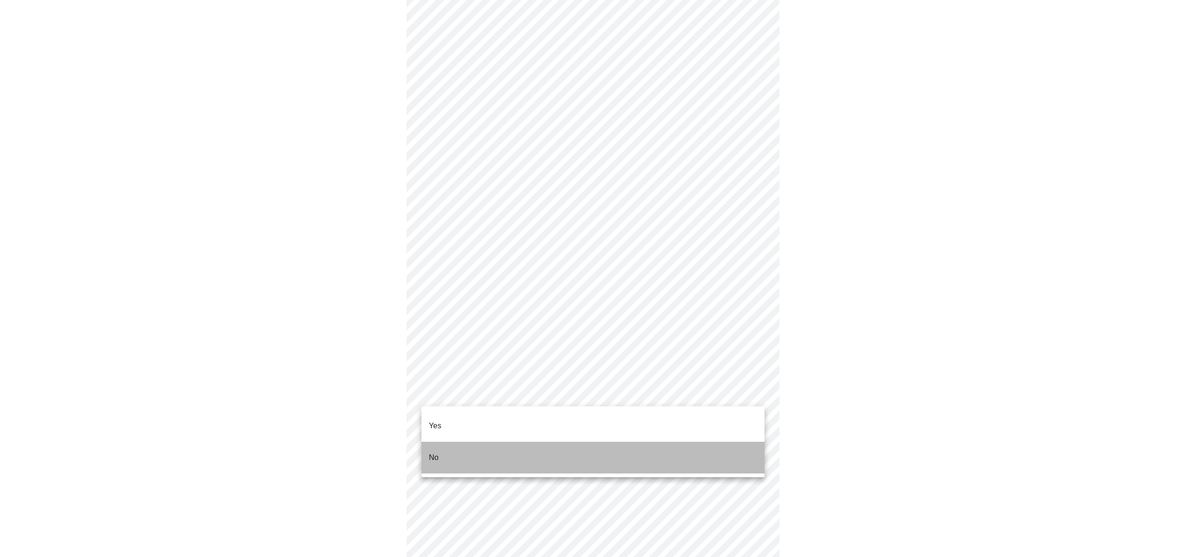
click at [691, 443] on li "No" at bounding box center [593, 458] width 343 height 32
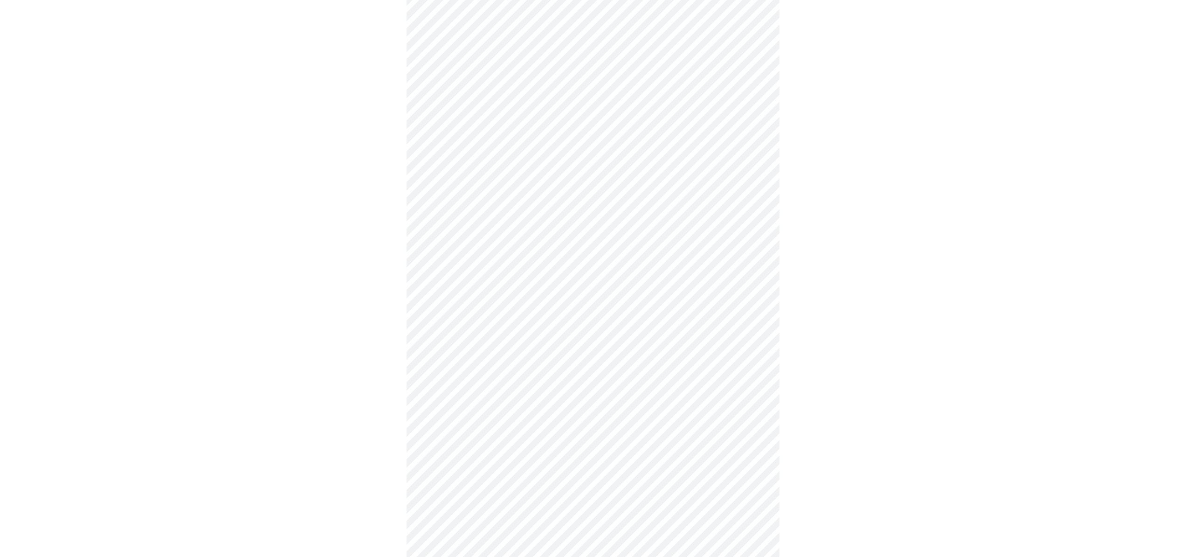
scroll to position [614, 0]
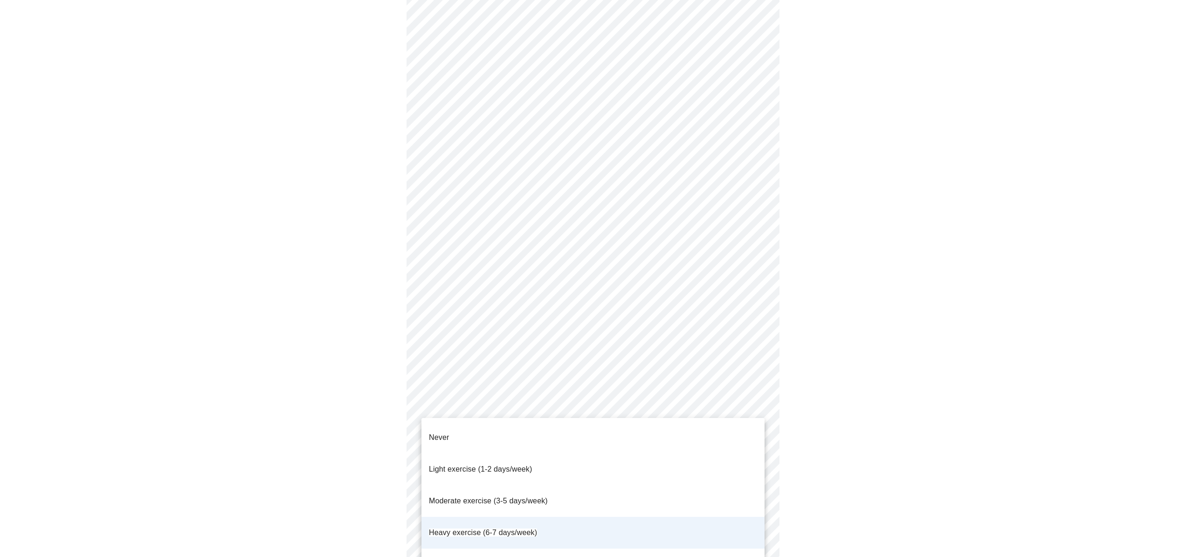
click at [569, 485] on li "Moderate exercise (3-5 days/week)" at bounding box center [593, 501] width 343 height 32
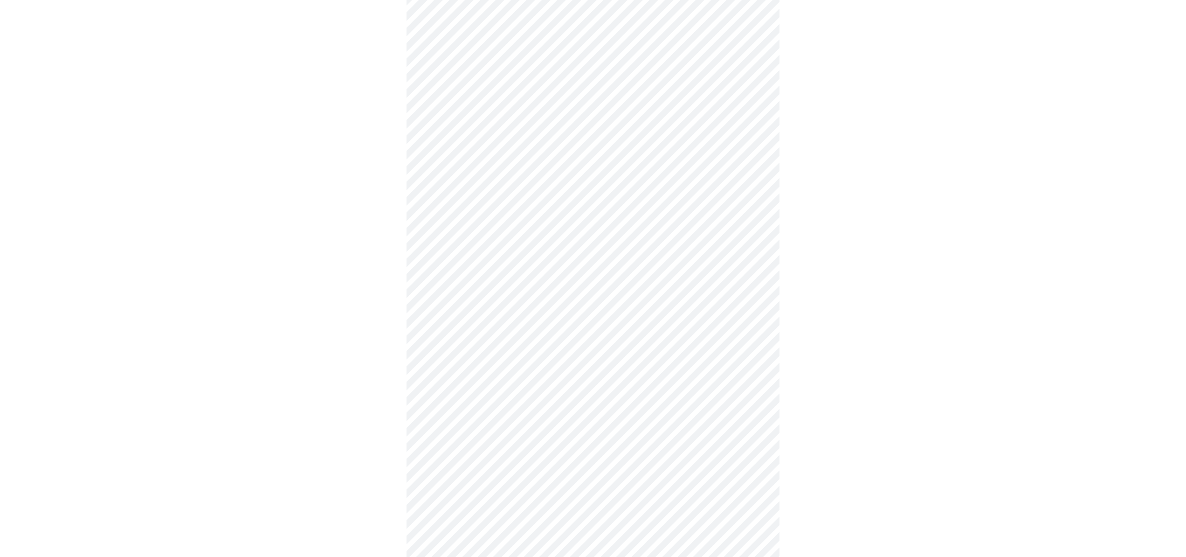
click at [797, 466] on div at bounding box center [593, 25] width 1179 height 1140
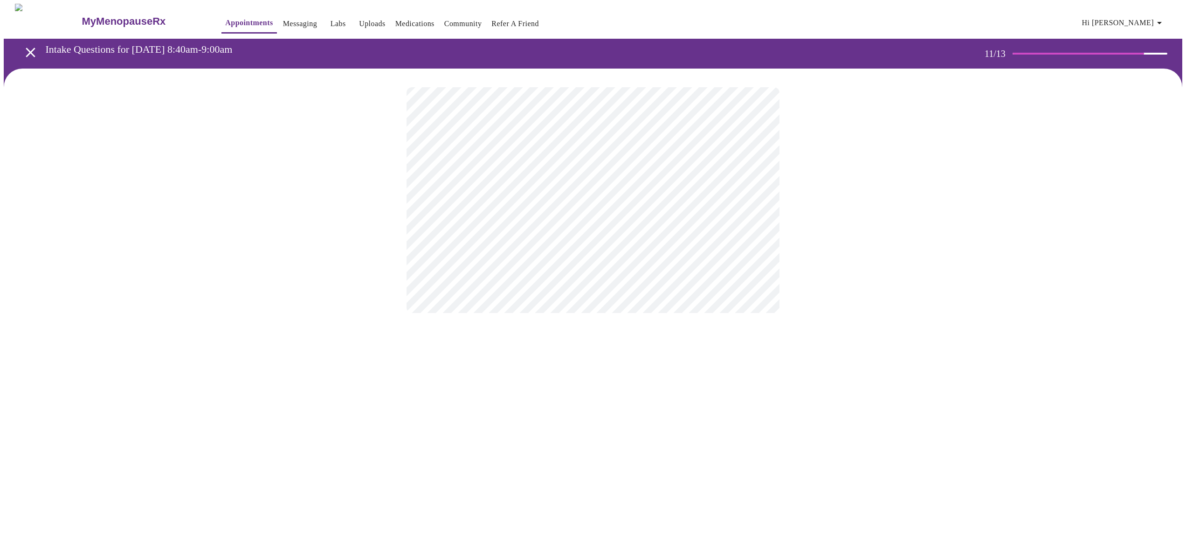
scroll to position [0, 0]
click at [392, 205] on div at bounding box center [593, 200] width 1179 height 263
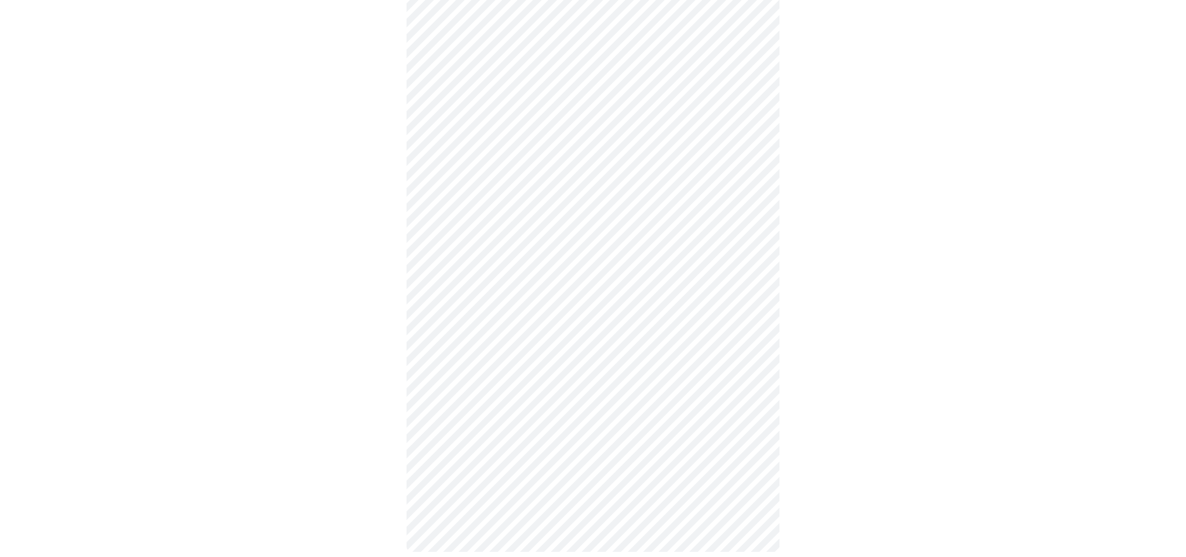
scroll to position [232, 0]
